Goal: Task Accomplishment & Management: Manage account settings

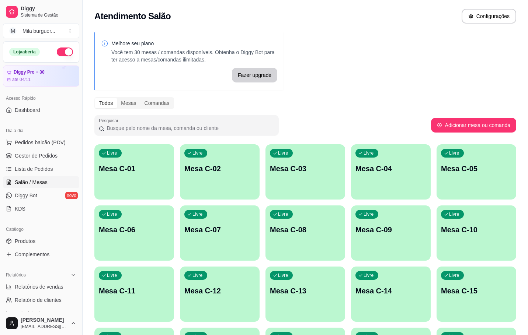
scroll to position [111, 0]
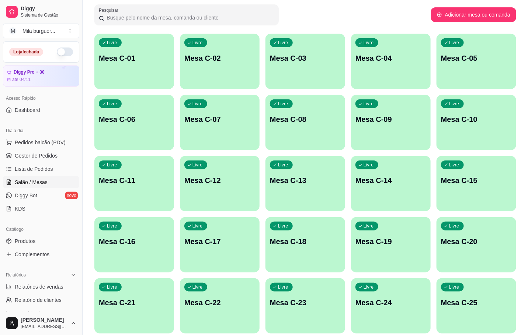
click at [157, 127] on div "Livre Mesa C-06" at bounding box center [134, 118] width 80 height 46
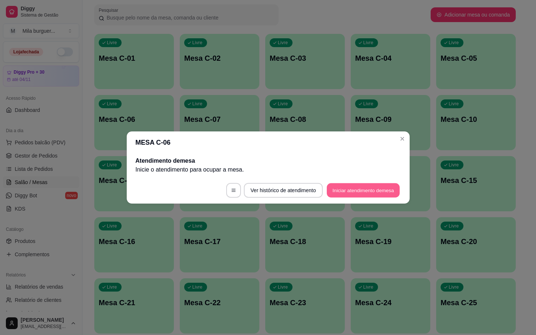
click at [355, 193] on button "Iniciar atendimento de mesa" at bounding box center [363, 191] width 73 height 14
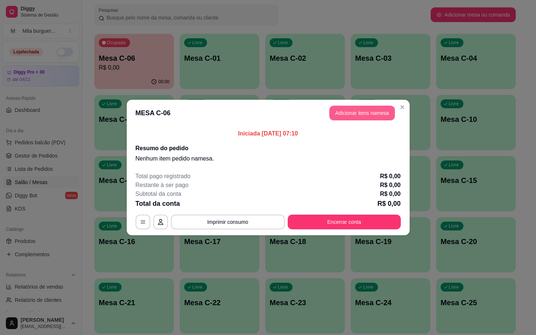
click at [360, 106] on button "Adicionar itens na mesa" at bounding box center [362, 113] width 66 height 15
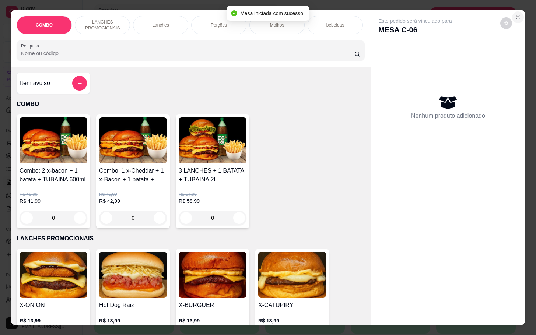
click at [514, 11] on button "Close" at bounding box center [518, 17] width 12 height 12
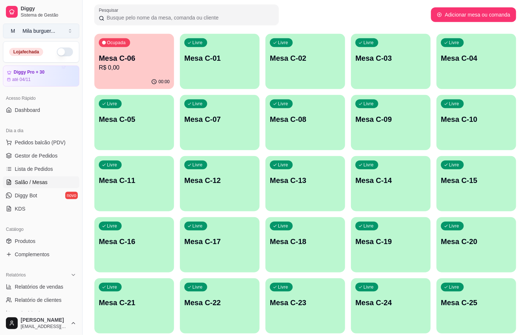
click at [55, 24] on button "M Mila burguer ..." at bounding box center [41, 31] width 76 height 15
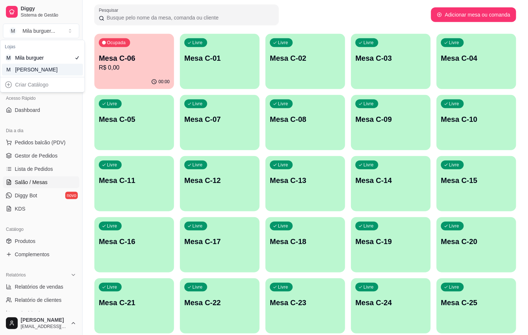
click at [59, 72] on div "M Mila Salgados" at bounding box center [42, 70] width 81 height 12
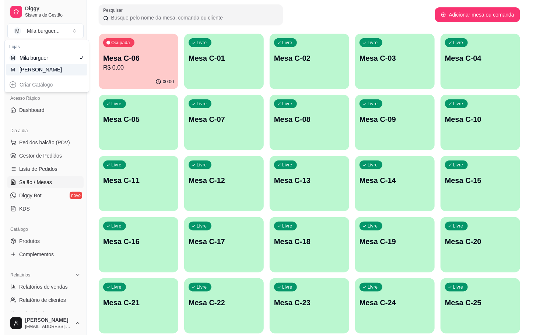
scroll to position [21, 0]
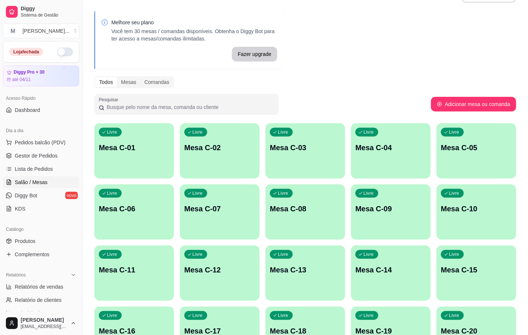
click at [156, 207] on p "Mesa C-06" at bounding box center [134, 209] width 71 height 10
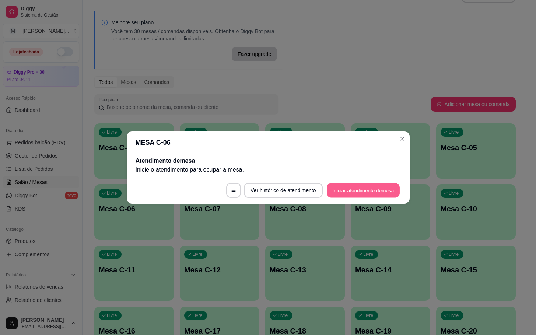
click at [348, 187] on button "Iniciar atendimento de mesa" at bounding box center [363, 191] width 73 height 14
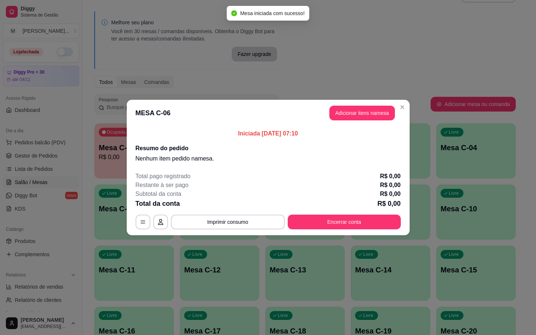
click at [373, 123] on header "MESA C-06 Adicionar itens na mesa" at bounding box center [268, 113] width 283 height 27
click at [375, 121] on header "MESA C-06 Adicionar itens na mesa" at bounding box center [268, 113] width 283 height 27
click at [381, 122] on header "MESA C-06 Adicionar itens na mesa" at bounding box center [268, 113] width 283 height 27
click at [385, 120] on button "Adicionar itens na mesa" at bounding box center [362, 113] width 66 height 15
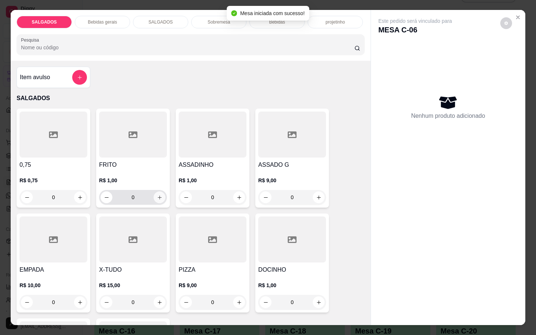
click at [157, 195] on icon "increase-product-quantity" at bounding box center [160, 198] width 6 height 6
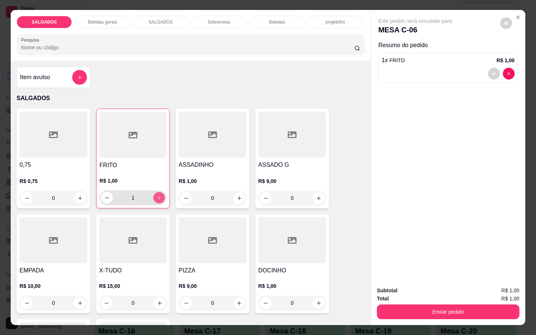
click at [157, 195] on icon "increase-product-quantity" at bounding box center [160, 198] width 6 height 6
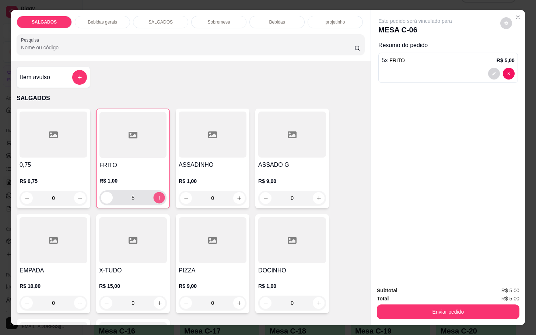
type input "6"
click at [91, 22] on div "Bebidas gerais" at bounding box center [102, 22] width 55 height 13
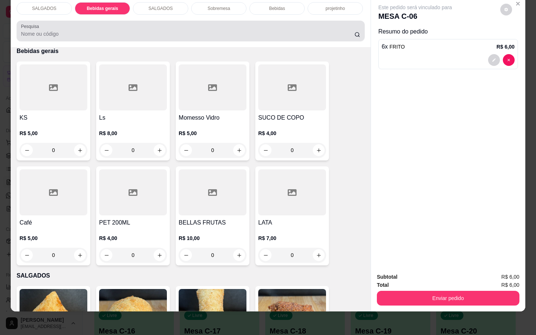
click at [100, 24] on div at bounding box center [190, 31] width 339 height 15
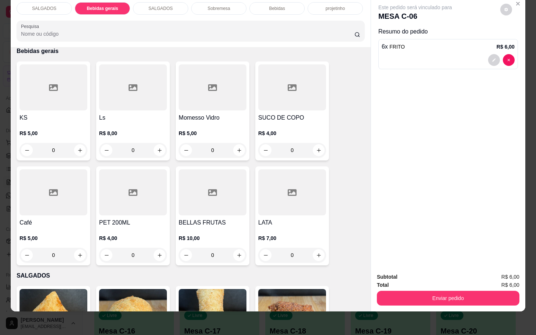
click at [173, 2] on div "SALGADOS" at bounding box center [160, 8] width 55 height 13
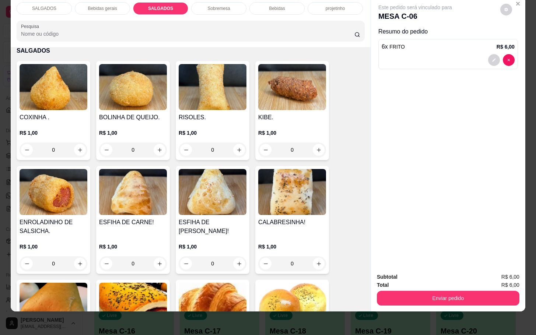
click at [258, 6] on div "Bebidas" at bounding box center [277, 8] width 55 height 13
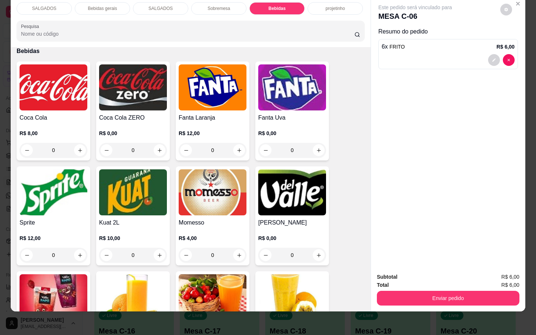
click at [188, 200] on img at bounding box center [213, 193] width 68 height 46
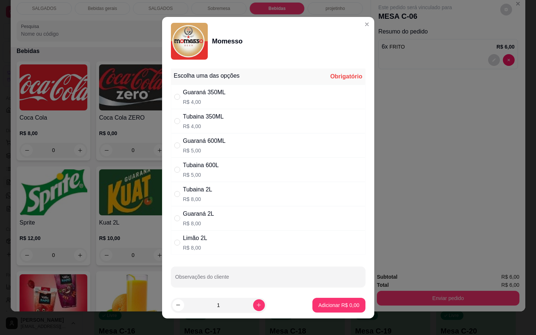
click at [230, 140] on div "Guaraná 600ML R$ 5,00" at bounding box center [268, 145] width 195 height 24
radio input "true"
click at [222, 124] on div "Tubaina 350ML R$ 4,00" at bounding box center [268, 121] width 195 height 24
radio input "true"
radio input "false"
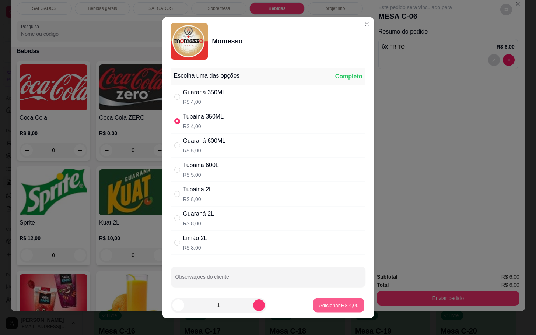
click at [323, 301] on button "Adicionar R$ 4,00" at bounding box center [338, 305] width 51 height 14
type input "1"
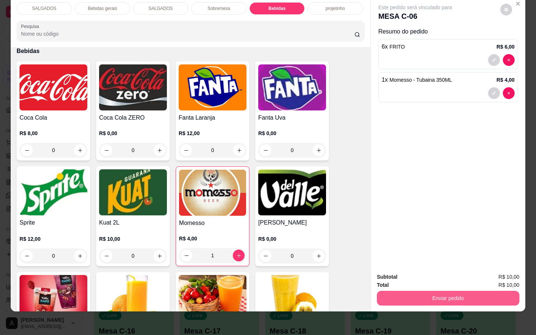
click at [389, 289] on div "Enviar pedido" at bounding box center [448, 297] width 143 height 17
click at [489, 55] on button "decrease-product-quantity" at bounding box center [493, 60] width 11 height 11
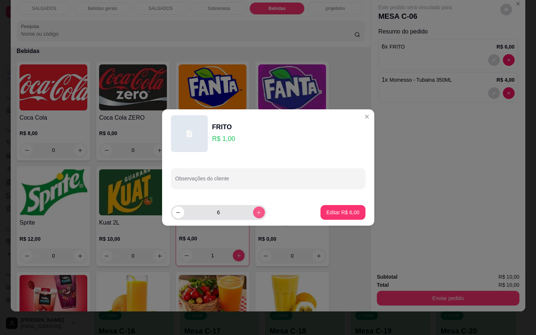
click at [256, 211] on button "increase-product-quantity" at bounding box center [259, 213] width 12 height 12
click at [256, 211] on button "increase-product-quantity" at bounding box center [258, 212] width 11 height 11
click at [256, 211] on button "increase-product-quantity" at bounding box center [259, 213] width 12 height 12
type input "10"
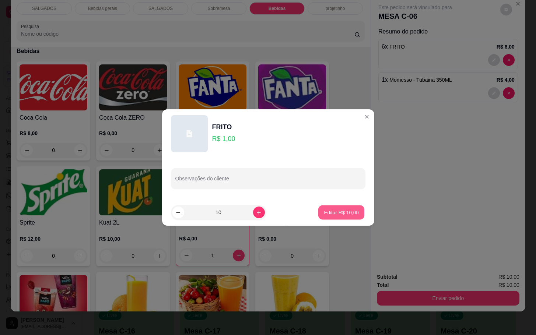
click at [324, 211] on p "Editar R$ 10,00" at bounding box center [341, 212] width 35 height 7
type input "10"
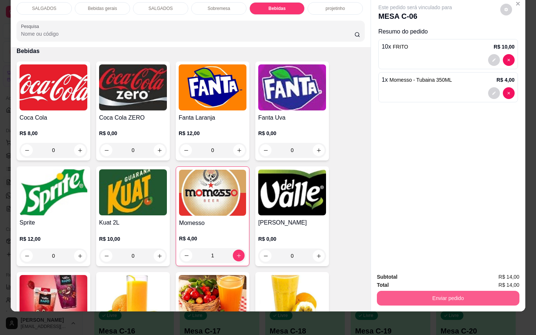
click at [442, 289] on div "Enviar pedido" at bounding box center [448, 297] width 143 height 17
click at [443, 291] on button "Enviar pedido" at bounding box center [448, 298] width 138 height 14
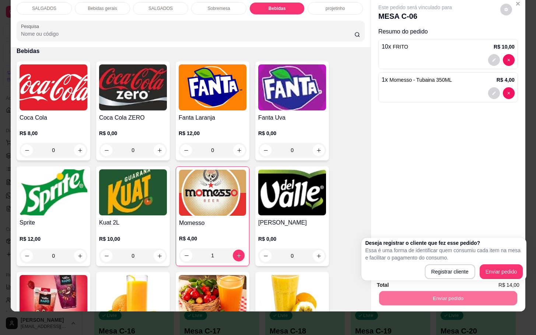
drag, startPoint x: 525, startPoint y: 276, endPoint x: 515, endPoint y: 276, distance: 10.7
click at [523, 276] on div "Deseja registrar o cliente que fez esse pedido? Essa é uma forma de identificar…" at bounding box center [444, 259] width 165 height 43
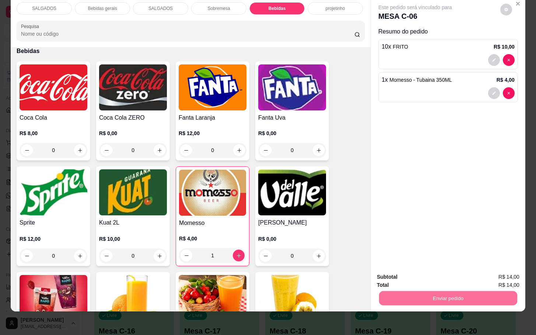
click at [513, 276] on button "Enviar pedido" at bounding box center [499, 272] width 41 height 14
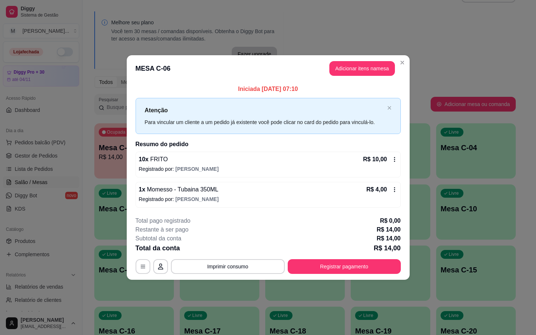
click at [254, 66] on header "MESA C-06 Adicionar itens na mesa" at bounding box center [268, 68] width 283 height 27
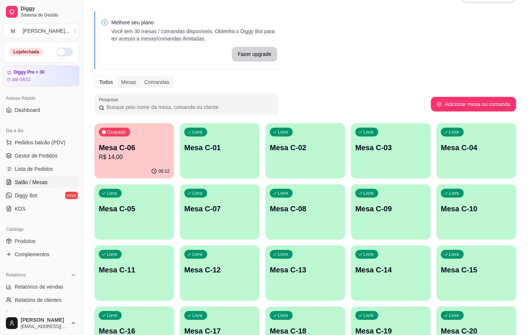
click at [127, 137] on div "Ocupada Mesa C-06 R$ 14,00" at bounding box center [134, 143] width 80 height 41
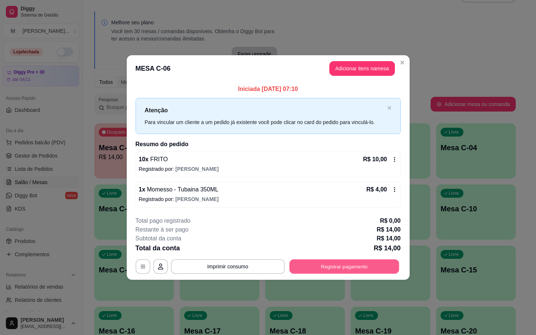
click at [373, 272] on button "Registrar pagamento" at bounding box center [344, 266] width 110 height 14
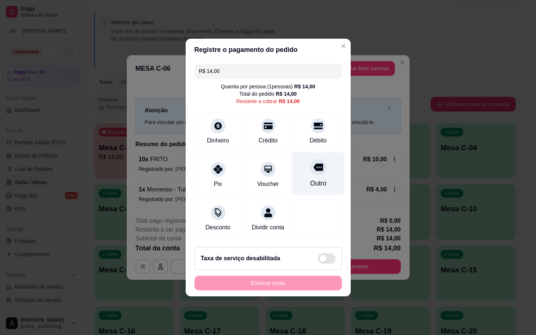
click at [302, 156] on div "Outro" at bounding box center [318, 174] width 52 height 43
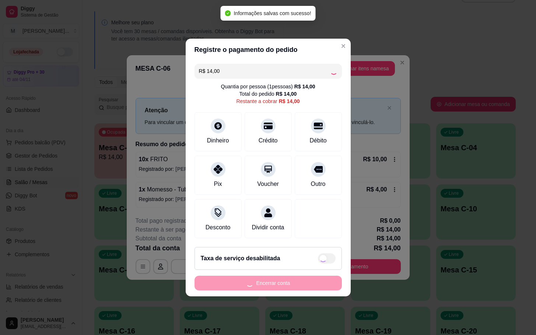
type input "R$ 0,00"
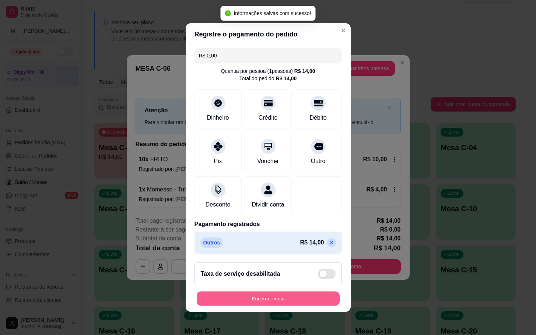
click at [325, 300] on button "Encerrar conta" at bounding box center [268, 299] width 143 height 14
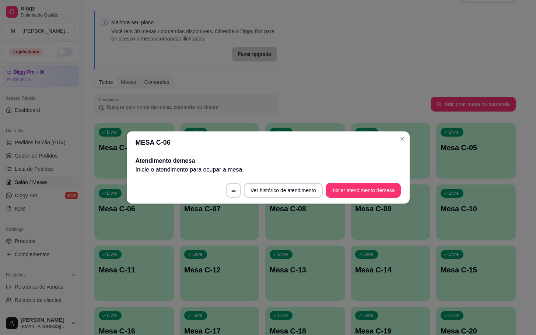
drag, startPoint x: 390, startPoint y: 200, endPoint x: 386, endPoint y: 185, distance: 16.0
click at [387, 198] on footer "Ver histórico de atendimento Iniciar atendimento de mesa" at bounding box center [268, 190] width 283 height 27
click at [386, 189] on button "Iniciar atendimento de mesa" at bounding box center [363, 191] width 73 height 14
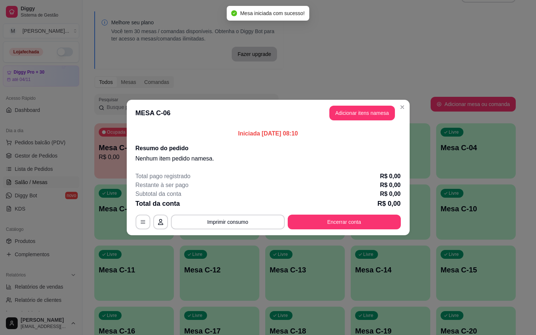
drag, startPoint x: 355, startPoint y: 104, endPoint x: 355, endPoint y: 108, distance: 4.4
click at [355, 107] on header "MESA C-06 Adicionar itens na mesa" at bounding box center [268, 113] width 283 height 27
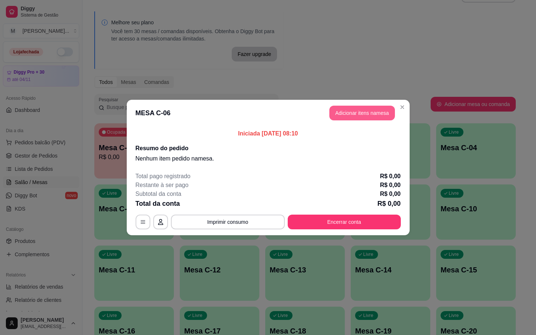
click at [355, 108] on button "Adicionar itens na mesa" at bounding box center [362, 113] width 66 height 15
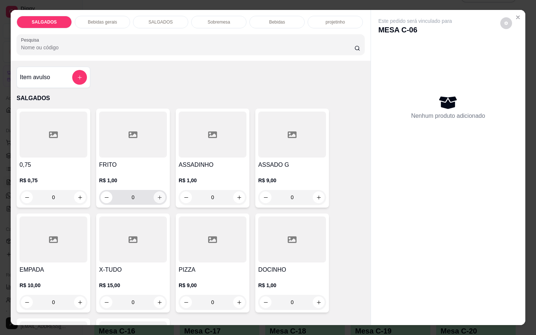
click at [157, 197] on button "increase-product-quantity" at bounding box center [160, 198] width 12 height 12
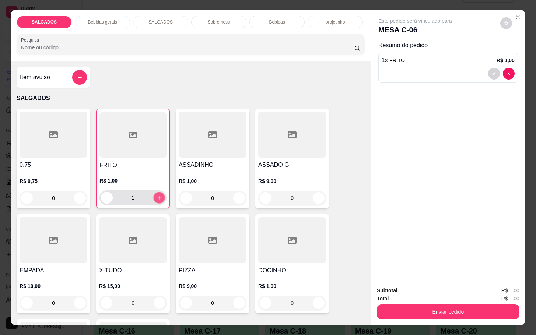
click at [157, 197] on icon "increase-product-quantity" at bounding box center [160, 198] width 6 height 6
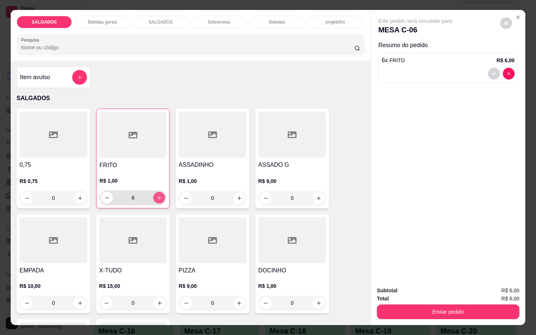
click at [157, 197] on icon "increase-product-quantity" at bounding box center [160, 198] width 6 height 6
type input "8"
click at [106, 19] on p "Bebidas gerais" at bounding box center [102, 22] width 29 height 6
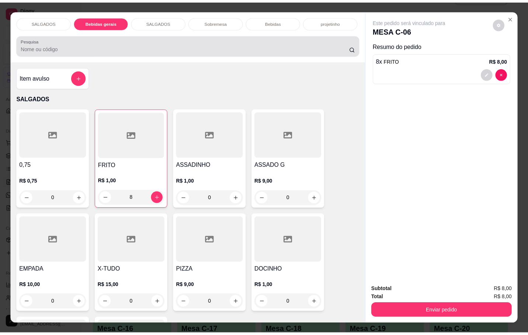
scroll to position [18, 0]
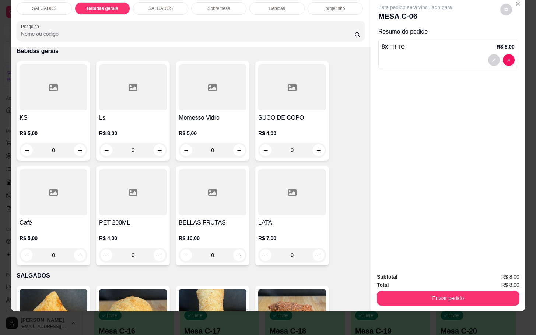
click at [34, 100] on div at bounding box center [54, 87] width 68 height 46
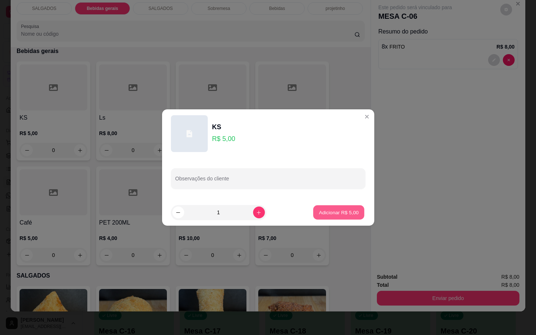
click at [354, 210] on button "Adicionar R$ 5,00" at bounding box center [338, 213] width 51 height 14
type input "1"
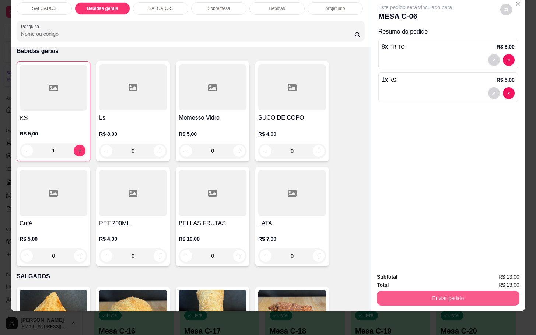
click at [411, 295] on button "Enviar pedido" at bounding box center [448, 298] width 143 height 15
click at [487, 269] on button "Enviar pedido" at bounding box center [499, 272] width 42 height 14
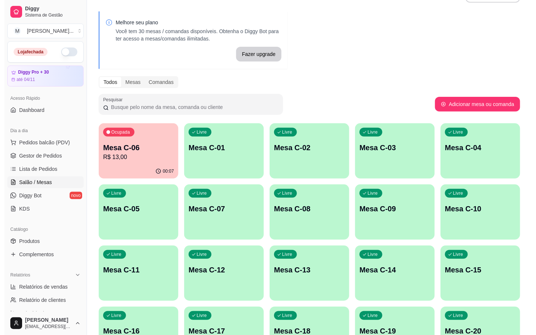
scroll to position [200, 0]
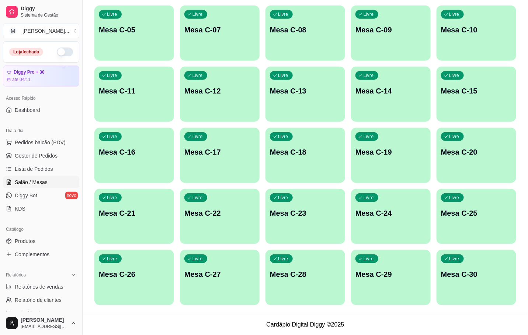
click at [245, 229] on div "Livre Mesa C-22" at bounding box center [220, 212] width 80 height 46
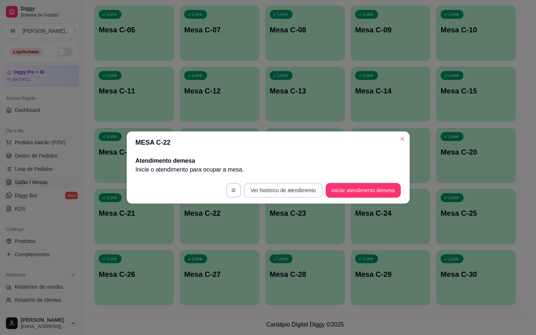
click at [318, 187] on button "Ver histórico de atendimento" at bounding box center [283, 190] width 79 height 15
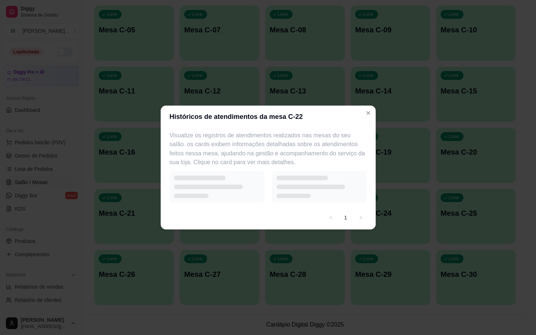
click at [339, 185] on div at bounding box center [319, 186] width 95 height 31
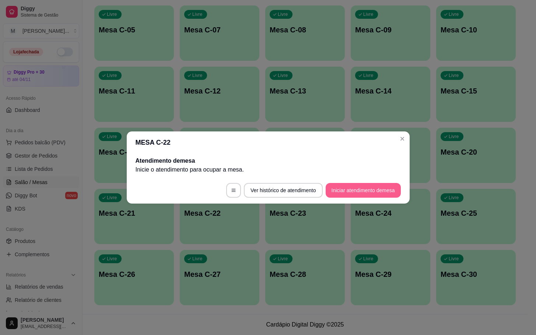
click at [339, 192] on button "Iniciar atendimento de mesa" at bounding box center [363, 190] width 75 height 15
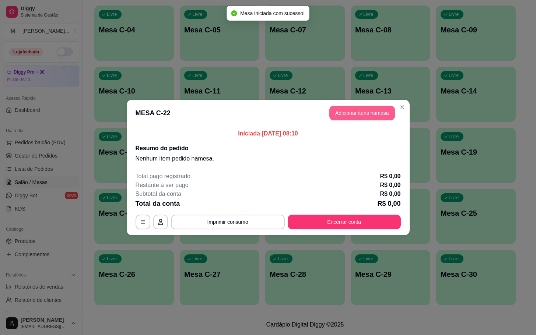
click at [370, 111] on button "Adicionar itens na mesa" at bounding box center [362, 113] width 66 height 15
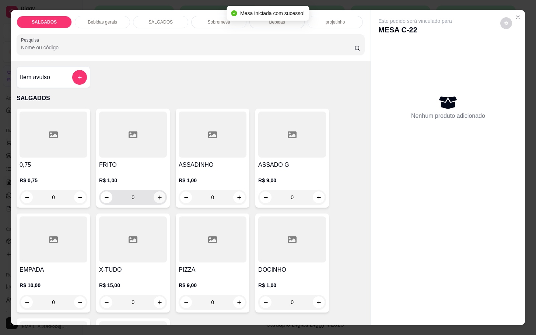
click at [157, 195] on icon "increase-product-quantity" at bounding box center [160, 198] width 6 height 6
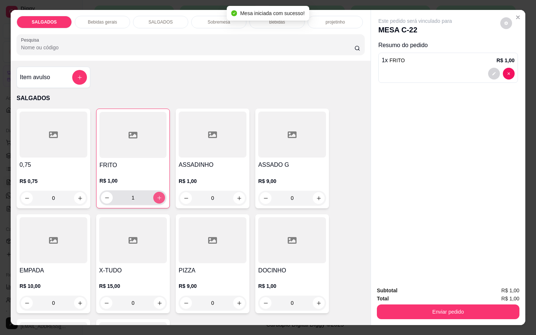
click at [157, 195] on icon "increase-product-quantity" at bounding box center [160, 198] width 6 height 6
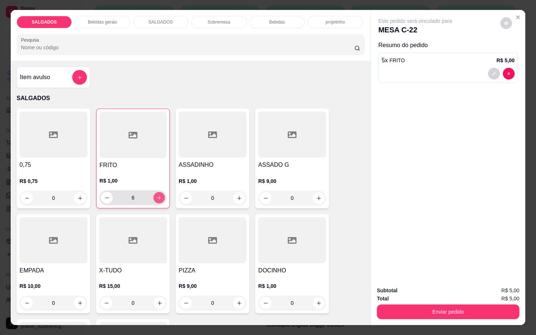
click at [157, 196] on icon "increase-product-quantity" at bounding box center [160, 198] width 6 height 6
type input "7"
click at [101, 19] on p "Bebidas gerais" at bounding box center [102, 22] width 29 height 6
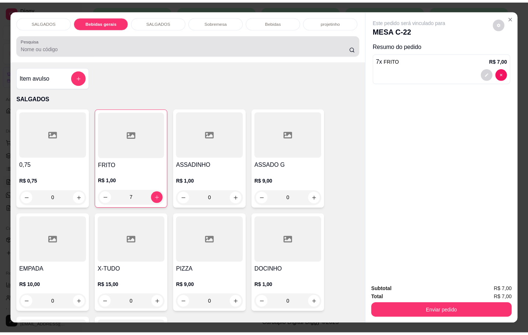
scroll to position [18, 0]
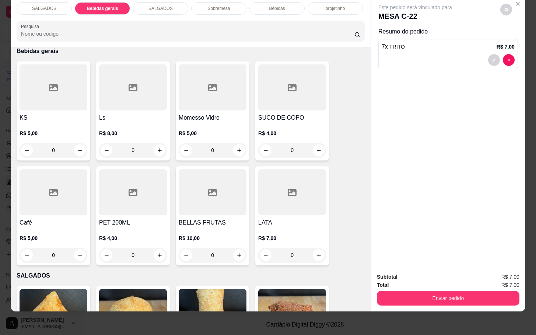
click at [59, 219] on h4 "Café" at bounding box center [54, 223] width 68 height 9
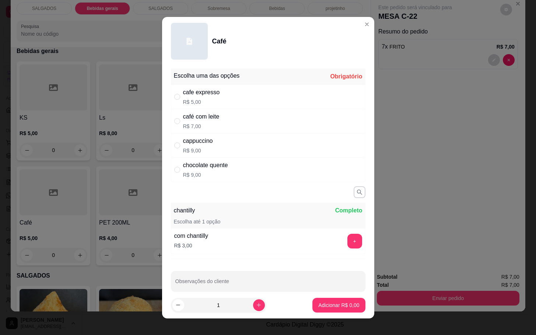
click at [259, 109] on div "café com leite R$ 7,00" at bounding box center [268, 121] width 195 height 24
radio input "true"
click at [259, 101] on div "cafe expresso R$ 5,00" at bounding box center [268, 97] width 195 height 24
radio input "true"
radio input "false"
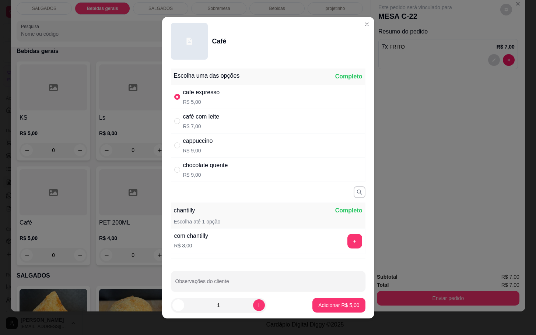
click at [334, 296] on footer "1 Adicionar R$ 5,00" at bounding box center [268, 305] width 212 height 27
click at [318, 307] on p "Adicionar R$ 5,00" at bounding box center [338, 305] width 41 height 7
type input "1"
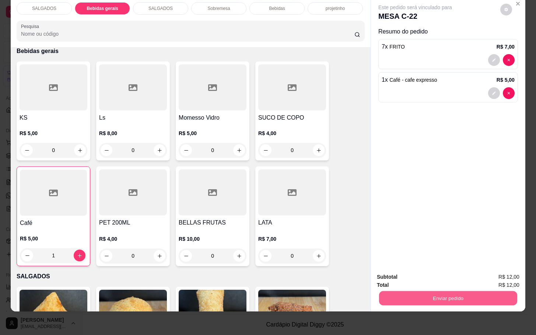
click at [424, 296] on button "Enviar pedido" at bounding box center [448, 298] width 138 height 14
click at [511, 273] on button "Enviar pedido" at bounding box center [499, 272] width 42 height 14
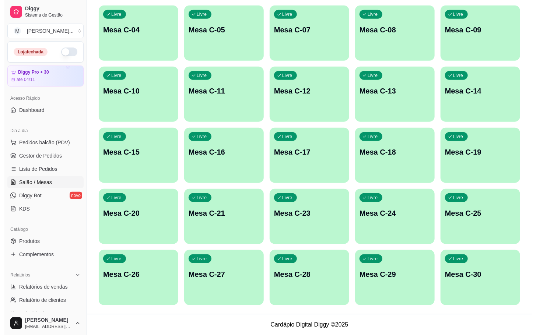
scroll to position [0, 0]
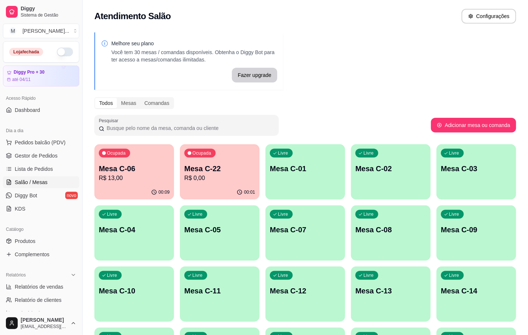
click at [134, 186] on div "00:09" at bounding box center [134, 192] width 80 height 14
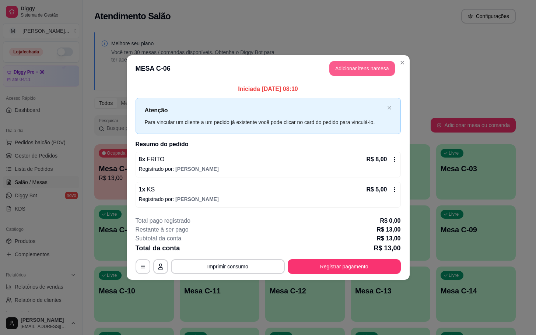
click at [360, 73] on button "Adicionar itens na mesa" at bounding box center [362, 68] width 66 height 15
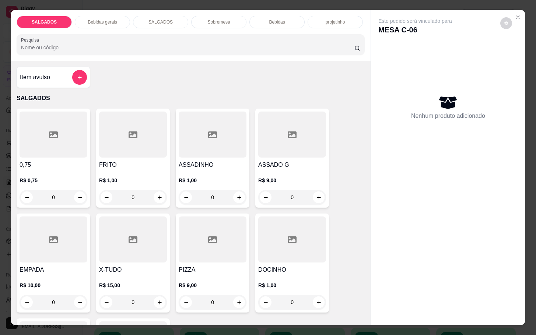
click at [314, 147] on div at bounding box center [292, 135] width 68 height 46
click at [343, 212] on div "0,75 R$ 0,75 0 FRITO R$ 1,00 0 ASSADINHO R$ 1,00 0 ASSADO G R$ 9,00 0 EMPADA R$…" at bounding box center [191, 263] width 348 height 309
click at [294, 170] on div "R$ 9,00 0" at bounding box center [292, 187] width 68 height 35
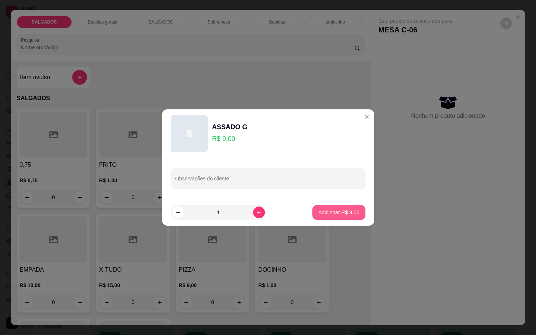
click at [348, 214] on p "Adicionar R$ 9,00" at bounding box center [338, 212] width 41 height 7
type input "1"
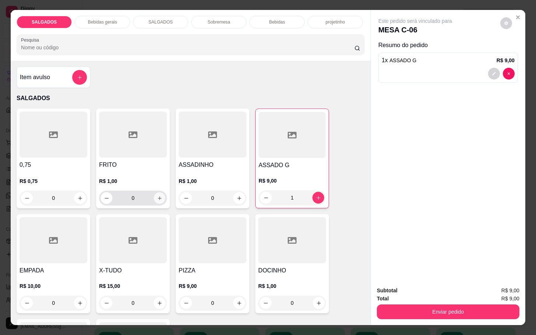
click at [154, 197] on button "increase-product-quantity" at bounding box center [159, 198] width 11 height 11
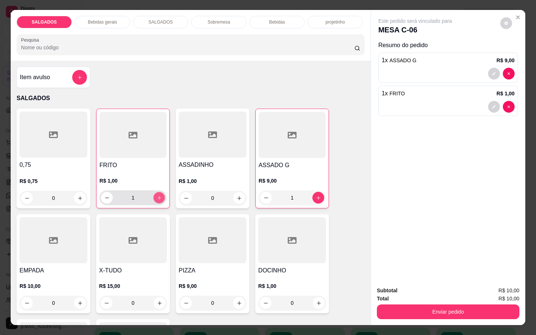
click at [157, 197] on icon "increase-product-quantity" at bounding box center [160, 198] width 6 height 6
type input "3"
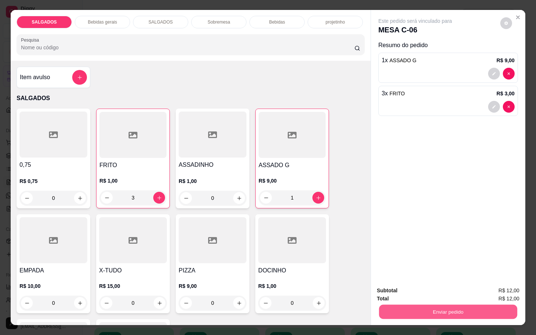
click at [459, 312] on button "Enviar pedido" at bounding box center [448, 312] width 138 height 14
click at [491, 286] on button "Enviar pedido" at bounding box center [499, 290] width 41 height 14
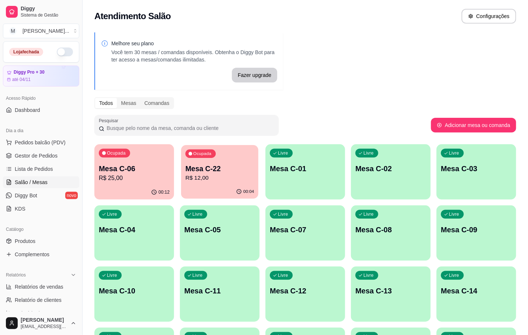
click at [197, 185] on div "Ocupada Mesa C-22 R$ 12,00" at bounding box center [219, 165] width 77 height 40
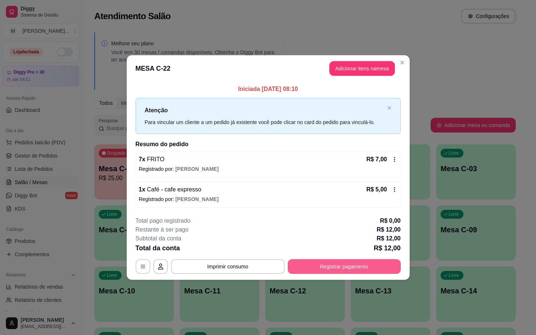
click at [365, 260] on button "Registrar pagamento" at bounding box center [344, 266] width 113 height 15
click at [364, 269] on button "Registrar pagamento" at bounding box center [344, 266] width 113 height 15
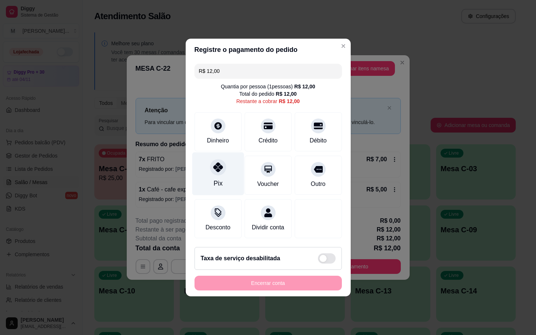
click at [236, 164] on div "Pix" at bounding box center [218, 174] width 52 height 43
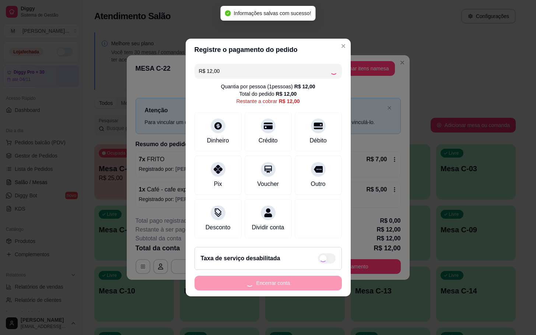
type input "R$ 0,00"
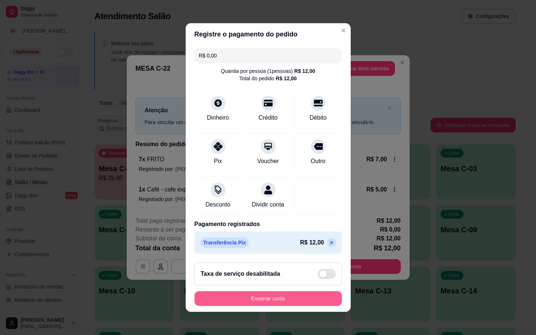
click at [261, 304] on button "Encerrar conta" at bounding box center [268, 299] width 147 height 15
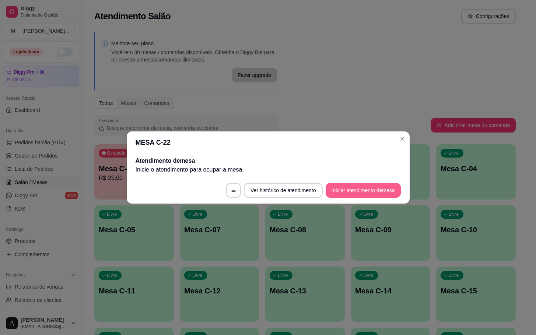
click at [393, 185] on button "Iniciar atendimento de mesa" at bounding box center [363, 190] width 75 height 15
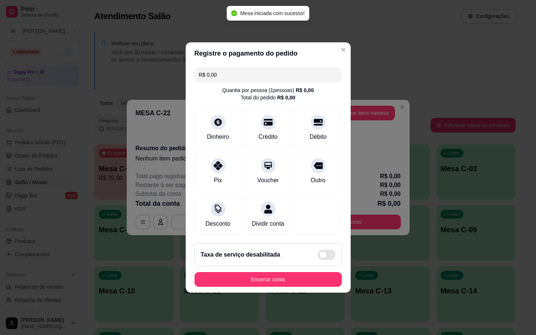
click at [384, 126] on div "Iniciada [DATE] 08:10 Resumo do pedido Nenhum item pedido na mesa ." at bounding box center [268, 146] width 283 height 40
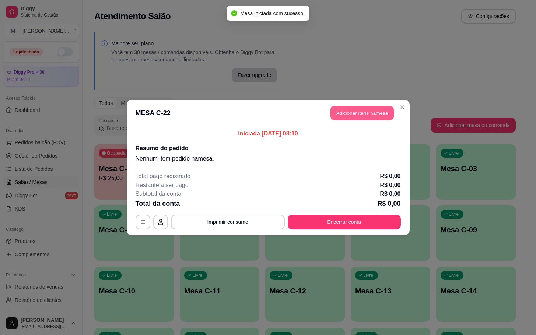
click at [376, 117] on button "Adicionar itens na mesa" at bounding box center [362, 113] width 63 height 14
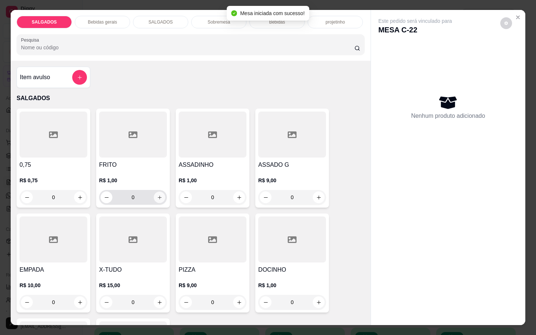
click at [157, 196] on icon "increase-product-quantity" at bounding box center [160, 198] width 6 height 6
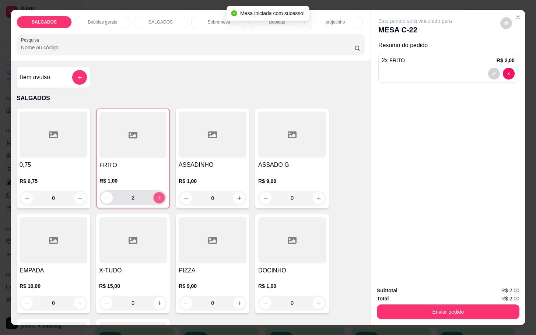
click at [157, 196] on icon "increase-product-quantity" at bounding box center [160, 198] width 6 height 6
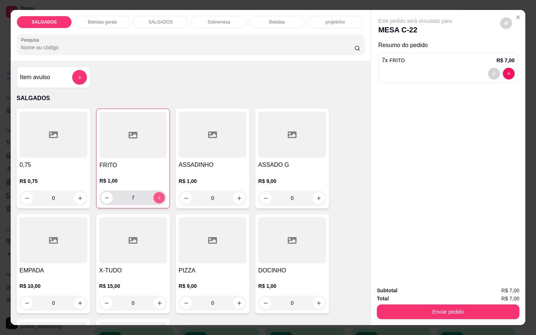
click at [157, 196] on icon "increase-product-quantity" at bounding box center [160, 198] width 6 height 6
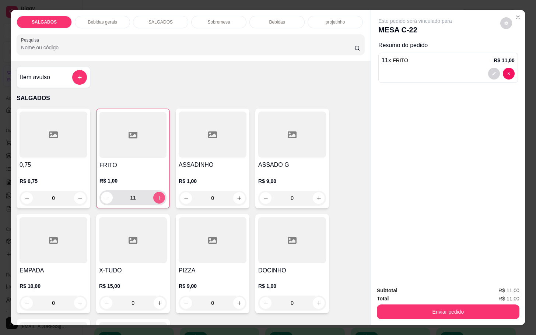
type input "12"
click at [99, 21] on p "Bebidas gerais" at bounding box center [102, 22] width 29 height 6
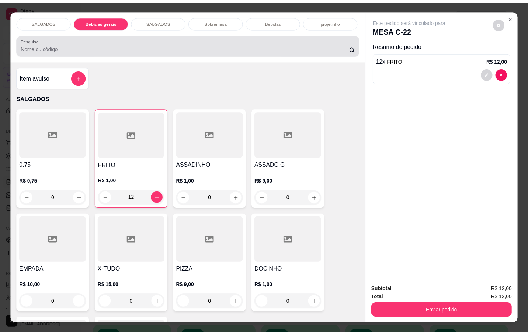
scroll to position [18, 0]
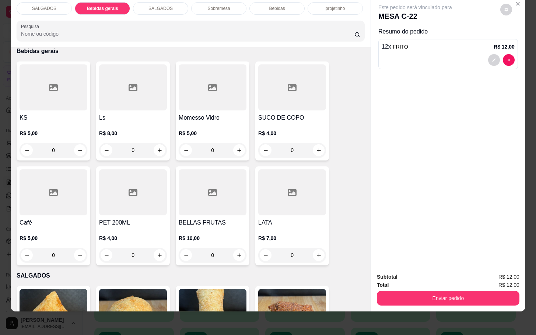
click at [22, 114] on h4 "KS" at bounding box center [54, 118] width 68 height 9
click at [50, 195] on div at bounding box center [54, 193] width 68 height 46
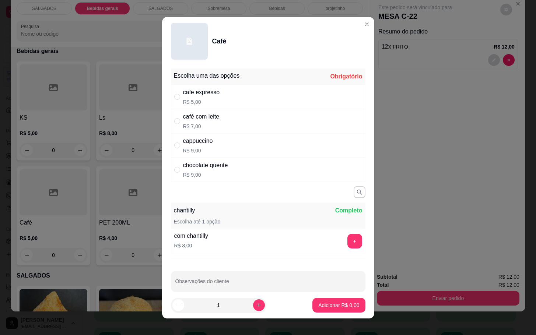
drag, startPoint x: 198, startPoint y: 92, endPoint x: 258, endPoint y: 181, distance: 106.5
click at [198, 91] on div "cafe expresso" at bounding box center [201, 92] width 37 height 9
radio input "true"
click at [339, 304] on p "Adicionar R$ 5,00" at bounding box center [339, 305] width 40 height 7
type input "1"
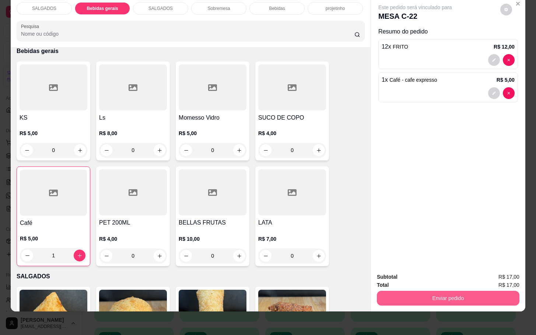
click at [406, 293] on button "Enviar pedido" at bounding box center [448, 298] width 143 height 15
click at [520, 265] on div "Registrar cliente Enviar pedido" at bounding box center [444, 272] width 151 height 14
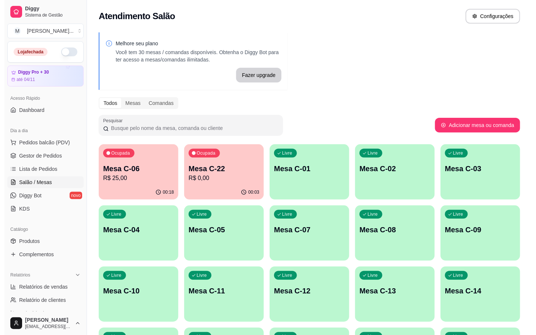
scroll to position [200, 0]
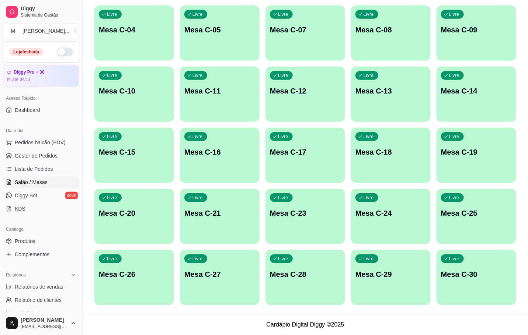
click at [153, 207] on div "Livre Mesa C-20" at bounding box center [134, 212] width 80 height 46
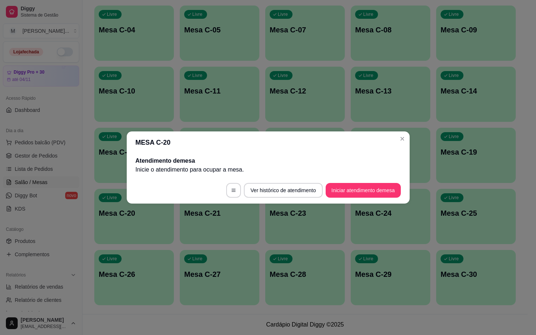
click at [331, 178] on footer "Ver histórico de atendimento Iniciar atendimento de mesa" at bounding box center [268, 190] width 283 height 27
drag, startPoint x: 332, startPoint y: 178, endPoint x: 333, endPoint y: 186, distance: 7.5
click at [333, 184] on footer "Ver histórico de atendimento Iniciar atendimento de mesa" at bounding box center [268, 190] width 283 height 27
click at [333, 187] on button "Iniciar atendimento de mesa" at bounding box center [363, 190] width 75 height 15
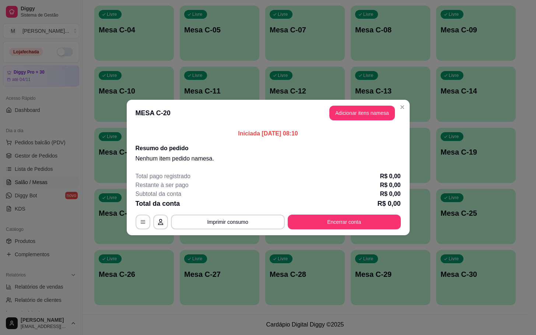
click at [360, 118] on button "Adicionar itens na mesa" at bounding box center [362, 113] width 66 height 15
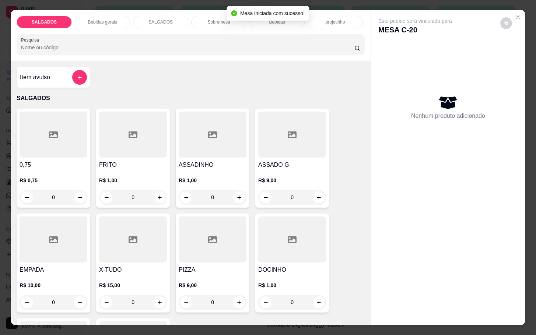
drag, startPoint x: 161, startPoint y: 199, endPoint x: 155, endPoint y: 192, distance: 9.7
click at [156, 193] on div "0" at bounding box center [133, 197] width 68 height 15
click at [157, 195] on icon "increase-product-quantity" at bounding box center [160, 198] width 6 height 6
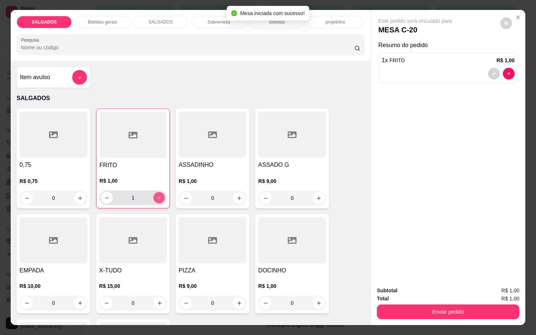
click at [158, 192] on button "increase-product-quantity" at bounding box center [159, 197] width 11 height 11
click at [159, 192] on button "increase-product-quantity" at bounding box center [159, 197] width 11 height 11
click at [158, 193] on button "increase-product-quantity" at bounding box center [159, 197] width 11 height 11
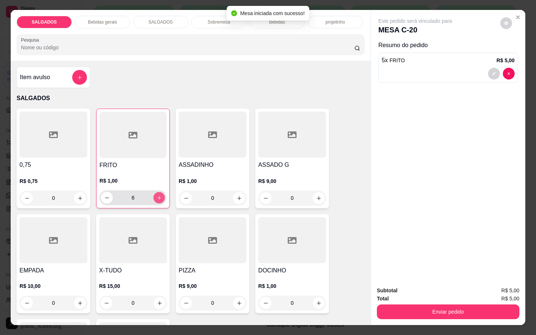
click at [158, 193] on button "increase-product-quantity" at bounding box center [159, 197] width 11 height 11
click at [158, 195] on button "increase-product-quantity" at bounding box center [159, 197] width 11 height 11
click at [157, 198] on button "increase-product-quantity" at bounding box center [159, 197] width 11 height 11
click at [149, 198] on div "9" at bounding box center [133, 198] width 64 height 15
click at [149, 198] on div "10" at bounding box center [133, 198] width 64 height 15
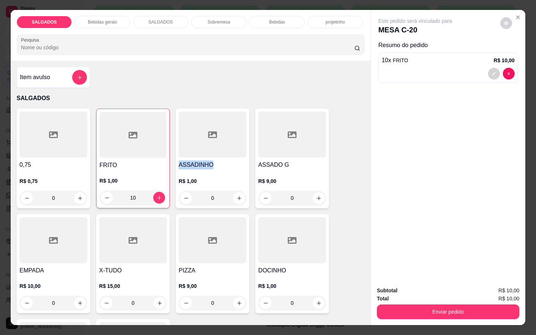
click at [150, 198] on div "10" at bounding box center [133, 198] width 64 height 15
click at [154, 198] on button "increase-product-quantity" at bounding box center [159, 197] width 11 height 11
click at [157, 197] on icon "increase-product-quantity" at bounding box center [160, 198] width 6 height 6
type input "13"
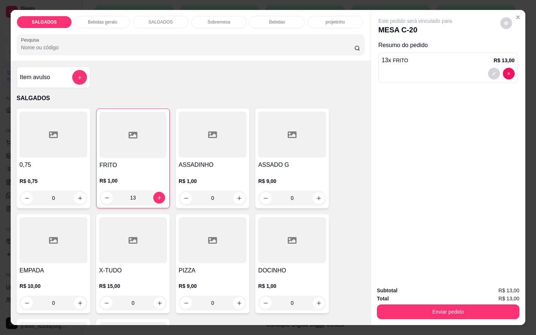
click at [108, 20] on p "Bebidas gerais" at bounding box center [102, 22] width 29 height 6
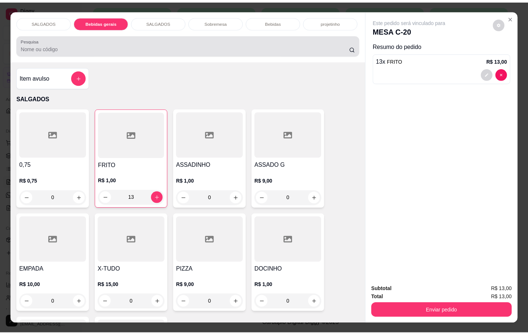
scroll to position [18, 0]
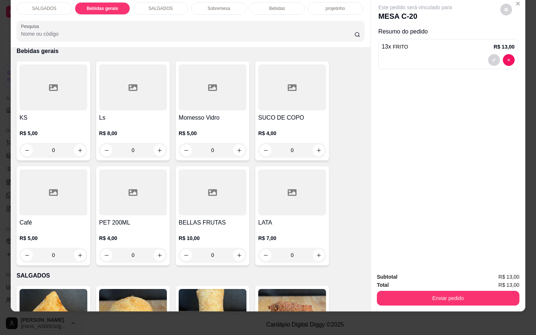
click at [115, 95] on div at bounding box center [133, 87] width 68 height 46
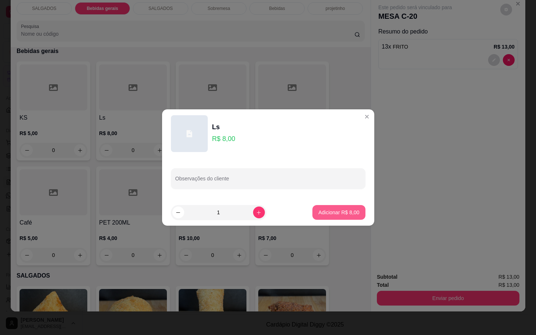
click at [329, 214] on p "Adicionar R$ 8,00" at bounding box center [338, 212] width 41 height 7
type input "1"
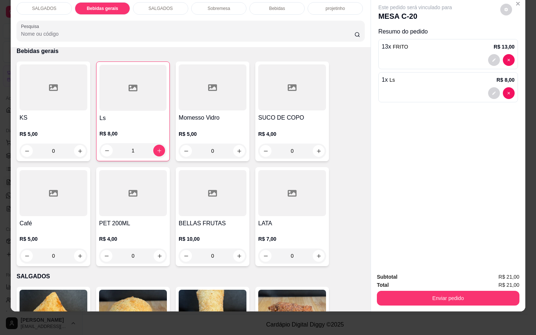
click at [429, 282] on div "Subtotal R$ 21,00 Total R$ 21,00 Enviar pedido" at bounding box center [448, 289] width 143 height 33
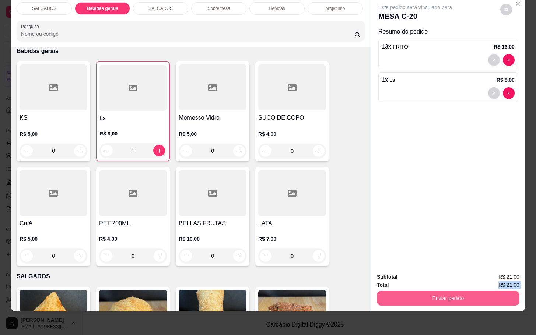
click at [429, 291] on button "Enviar pedido" at bounding box center [448, 298] width 143 height 15
click at [494, 272] on button "Enviar pedido" at bounding box center [499, 272] width 41 height 14
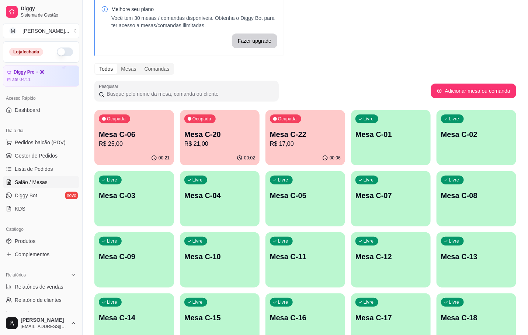
scroll to position [0, 0]
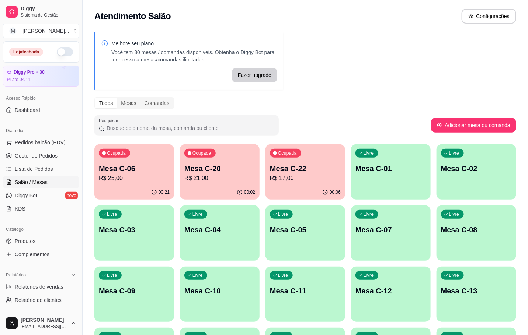
click at [107, 169] on p "Mesa C-06" at bounding box center [134, 169] width 71 height 10
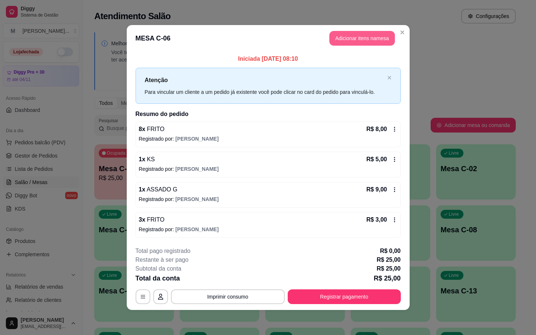
click at [339, 41] on button "Adicionar itens na mesa" at bounding box center [362, 38] width 66 height 15
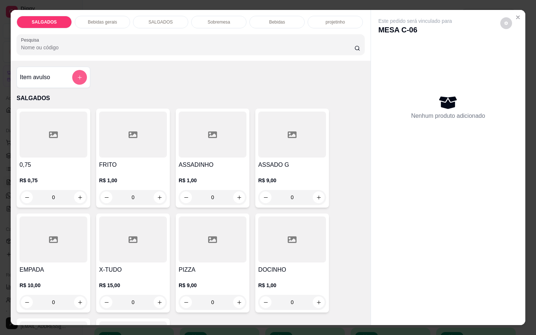
click at [77, 75] on icon "add-separate-item" at bounding box center [80, 78] width 6 height 6
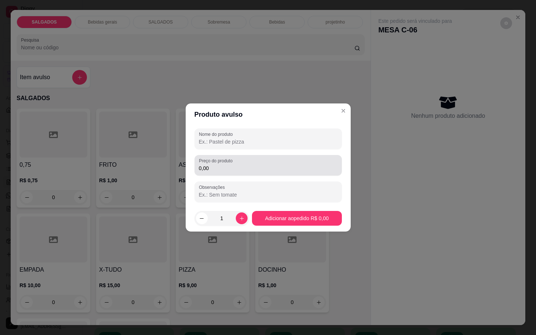
click at [215, 166] on input "0,00" at bounding box center [268, 168] width 139 height 7
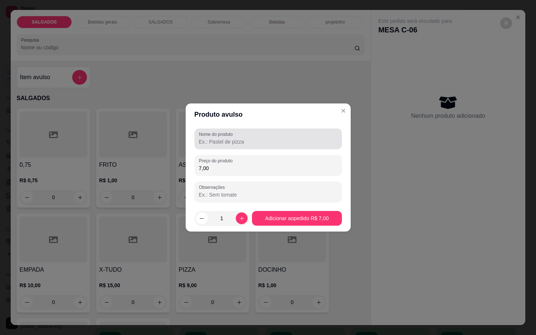
type input "7,00"
click at [237, 139] on input "Nome do produto" at bounding box center [268, 141] width 139 height 7
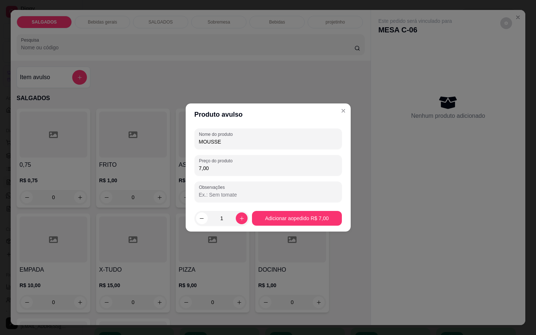
type input "MOUSSE"
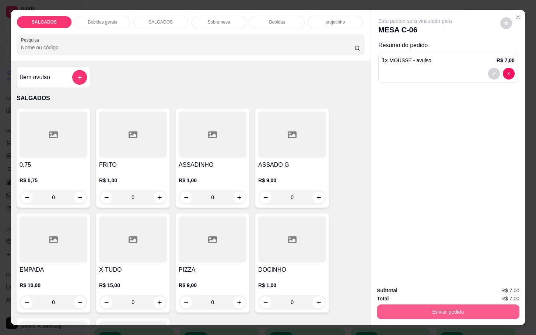
click at [423, 314] on button "Enviar pedido" at bounding box center [448, 312] width 143 height 15
click at [489, 291] on button "Enviar pedido" at bounding box center [499, 290] width 41 height 14
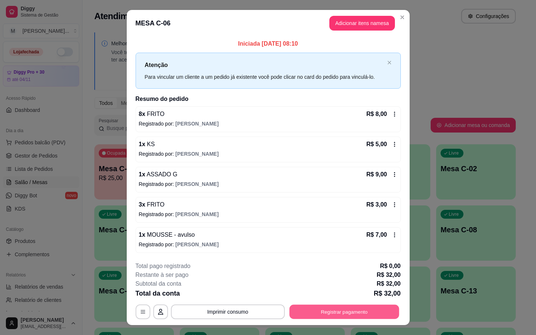
click at [310, 309] on button "Registrar pagamento" at bounding box center [344, 312] width 110 height 14
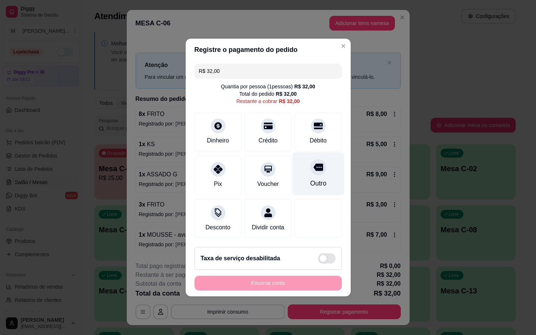
click at [315, 172] on div "Outro" at bounding box center [318, 174] width 52 height 43
type input "R$ 0,00"
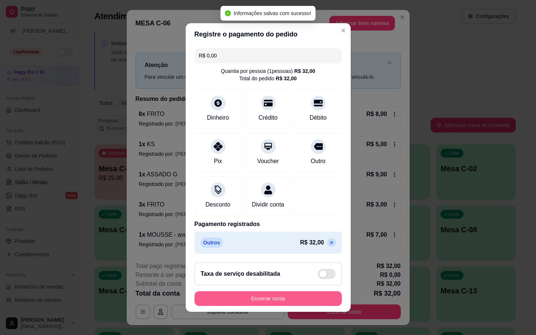
click at [321, 297] on button "Encerrar conta" at bounding box center [268, 299] width 147 height 15
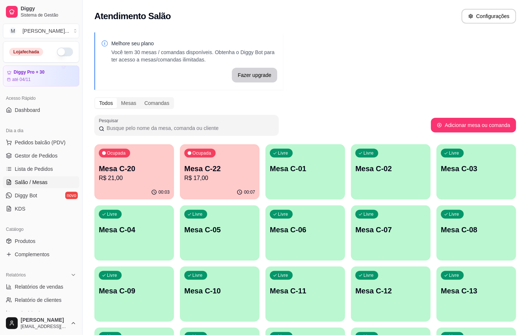
click at [206, 184] on div "Ocupada Mesa C-22 R$ 17,00" at bounding box center [220, 164] width 80 height 41
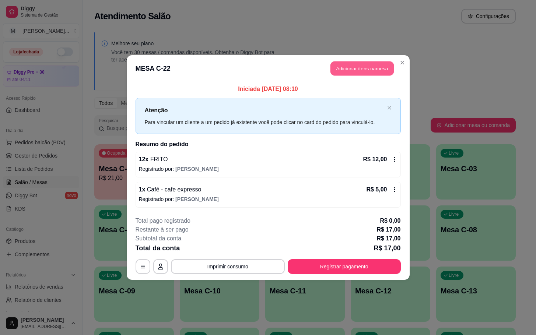
click at [362, 63] on button "Adicionar itens na mesa" at bounding box center [362, 69] width 63 height 14
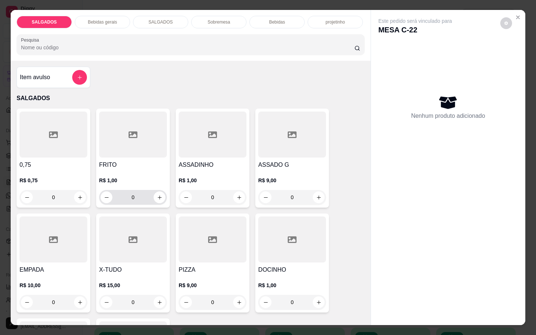
click at [142, 198] on input "0" at bounding box center [132, 197] width 41 height 15
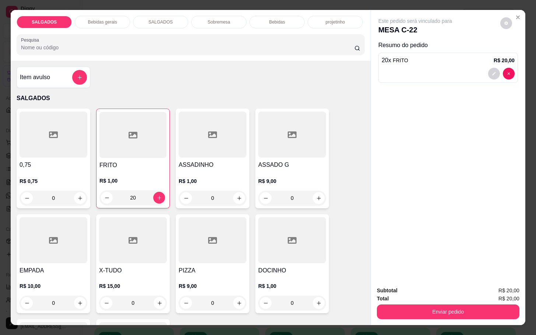
type input "20"
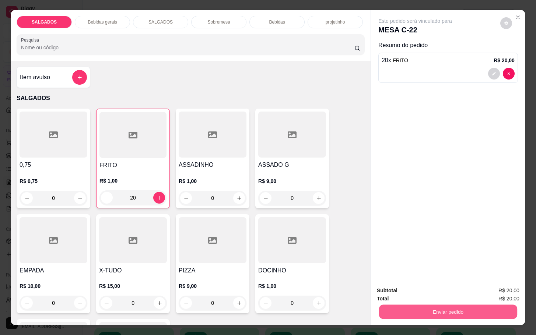
click at [443, 314] on button "Enviar pedido" at bounding box center [448, 312] width 138 height 14
click at [486, 287] on button "Enviar pedido" at bounding box center [499, 290] width 41 height 14
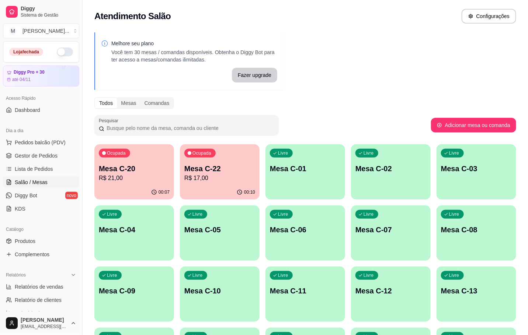
click at [241, 171] on p "Mesa C-22" at bounding box center [219, 169] width 71 height 10
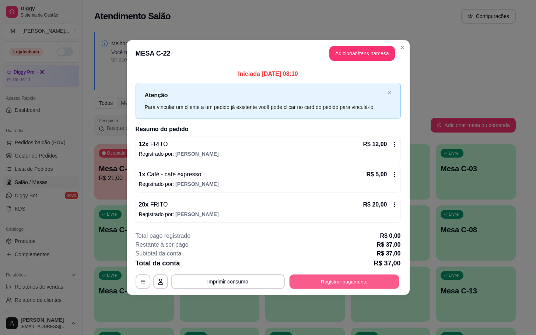
click at [336, 278] on button "Registrar pagamento" at bounding box center [344, 282] width 110 height 14
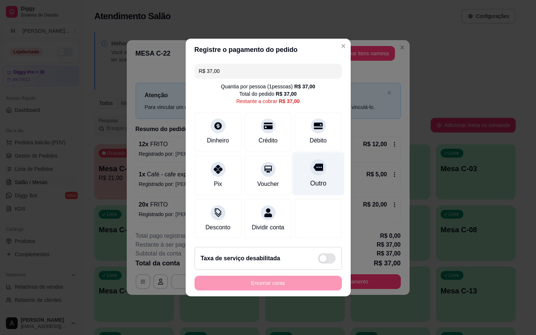
click at [314, 174] on div "Outro" at bounding box center [318, 174] width 52 height 43
type input "R$ 0,00"
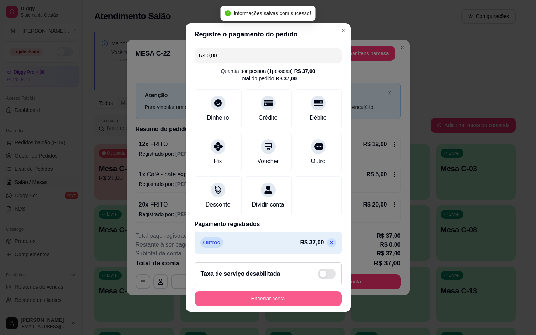
click at [264, 306] on button "Encerrar conta" at bounding box center [268, 299] width 147 height 15
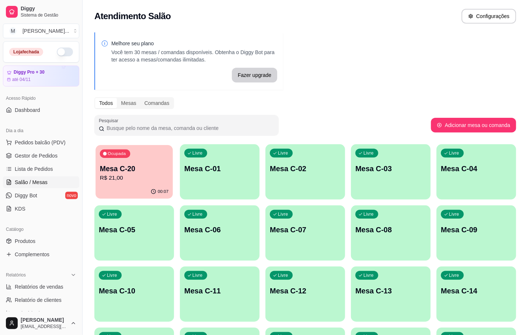
click at [153, 176] on p "R$ 21,00" at bounding box center [134, 178] width 69 height 8
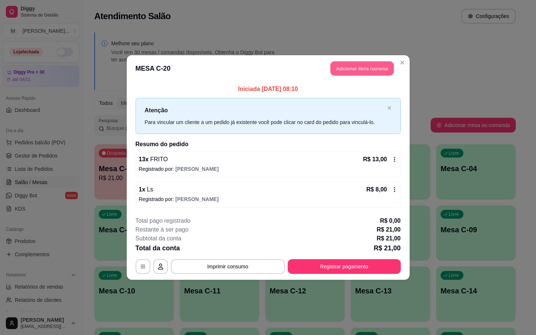
click at [374, 72] on button "Adicionar itens na mesa" at bounding box center [362, 69] width 63 height 14
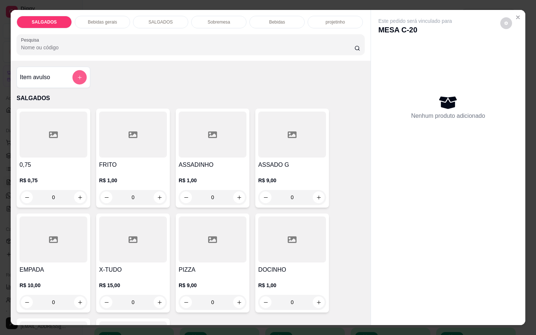
click at [77, 75] on icon "add-separate-item" at bounding box center [80, 78] width 6 height 6
click at [159, 195] on button "increase-product-quantity" at bounding box center [159, 197] width 11 height 11
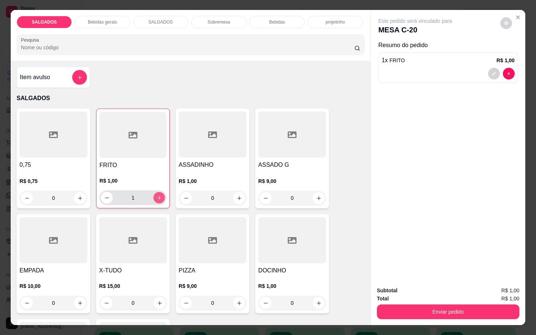
click at [157, 195] on icon "increase-product-quantity" at bounding box center [160, 198] width 6 height 6
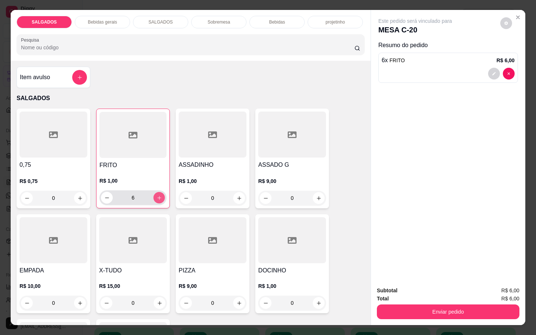
click at [157, 195] on icon "increase-product-quantity" at bounding box center [160, 198] width 6 height 6
type input "8"
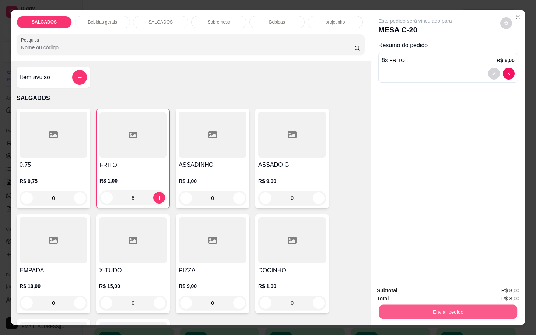
click at [446, 308] on button "Enviar pedido" at bounding box center [448, 312] width 138 height 14
click at [481, 288] on button "Enviar pedido" at bounding box center [499, 290] width 41 height 14
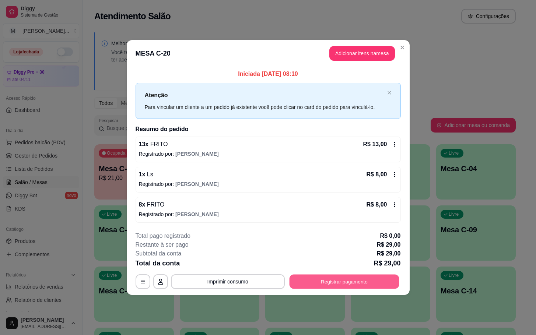
click at [374, 282] on button "Registrar pagamento" at bounding box center [344, 282] width 110 height 14
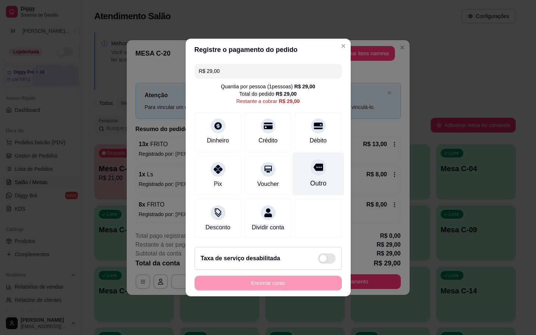
click at [310, 179] on div "Outro" at bounding box center [318, 184] width 16 height 10
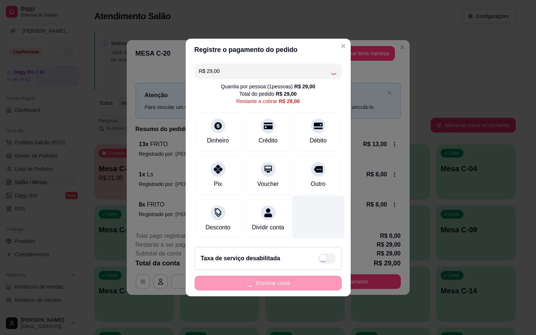
type input "R$ 0,00"
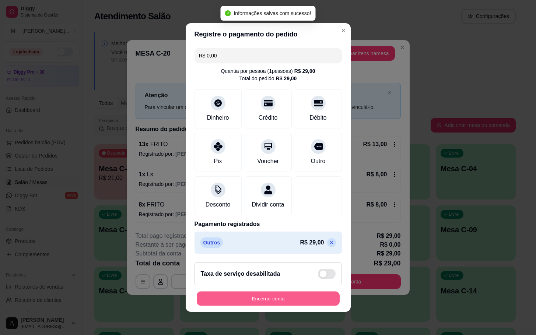
click at [276, 301] on button "Encerrar conta" at bounding box center [268, 299] width 143 height 14
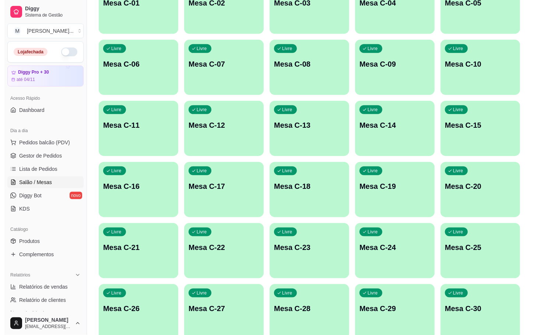
scroll to position [200, 0]
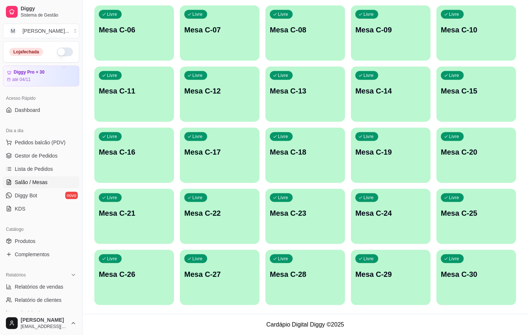
click at [205, 215] on p "Mesa C-22" at bounding box center [219, 213] width 71 height 10
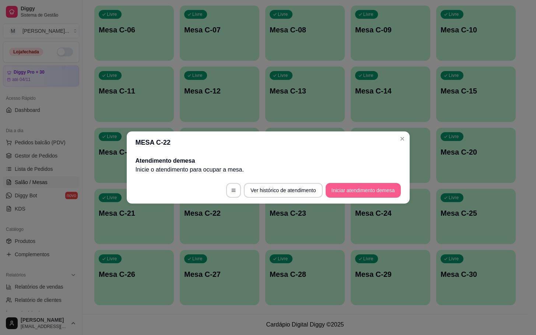
click at [336, 194] on button "Iniciar atendimento de mesa" at bounding box center [363, 190] width 75 height 15
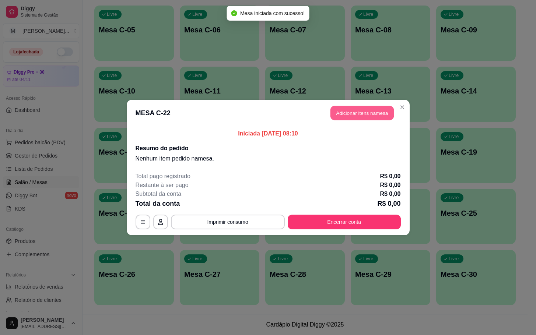
click at [366, 111] on button "Adicionar itens na mesa" at bounding box center [362, 113] width 63 height 14
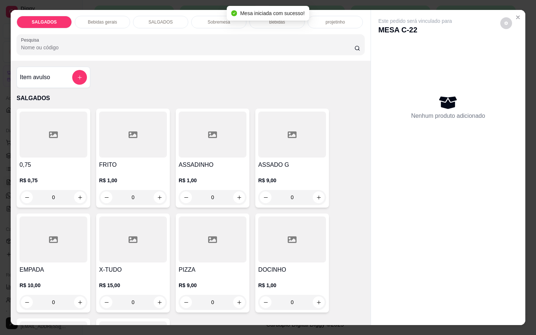
click at [145, 198] on input "0" at bounding box center [132, 197] width 41 height 15
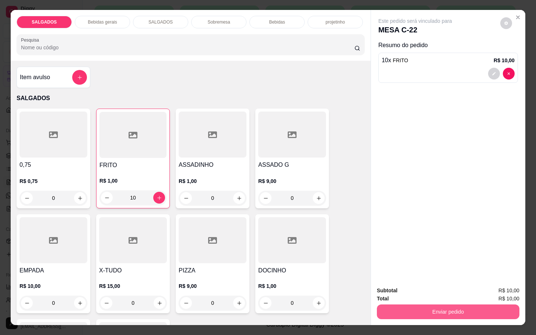
type input "10"
click at [408, 305] on button "Enviar pedido" at bounding box center [448, 312] width 143 height 15
click at [491, 314] on button "Enviar pedido" at bounding box center [448, 312] width 138 height 14
click at [500, 284] on button "Enviar pedido" at bounding box center [499, 290] width 41 height 14
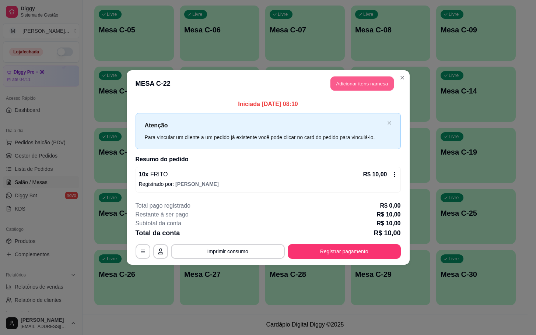
click at [357, 87] on button "Adicionar itens na mesa" at bounding box center [362, 84] width 63 height 14
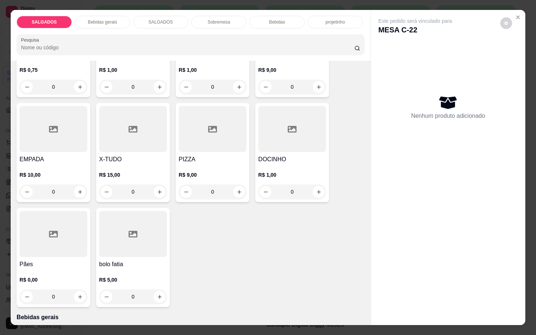
scroll to position [221, 0]
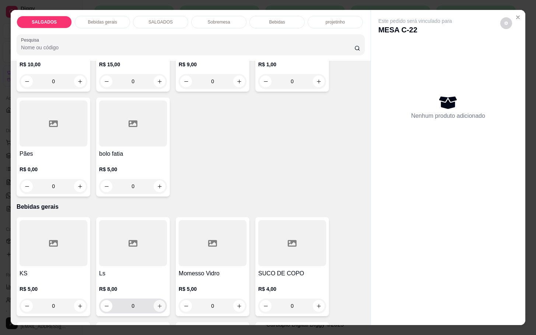
click at [157, 306] on button "increase-product-quantity" at bounding box center [160, 306] width 12 height 12
type input "1"
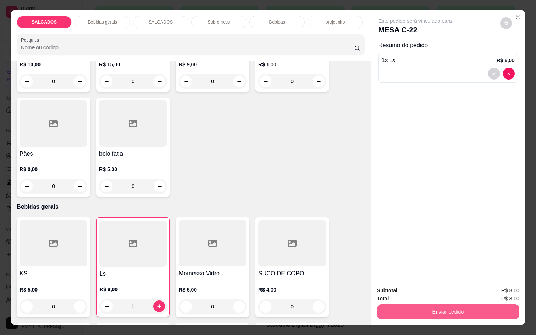
click at [424, 314] on button "Enviar pedido" at bounding box center [448, 312] width 143 height 15
click at [493, 285] on button "Enviar pedido" at bounding box center [499, 290] width 41 height 14
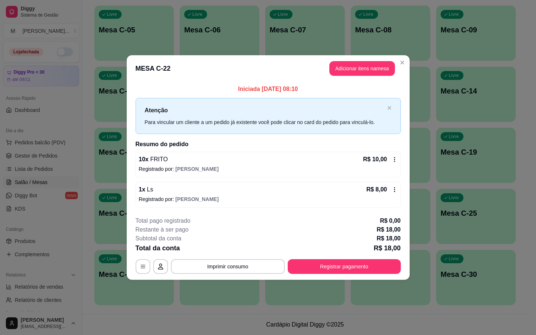
click at [406, 196] on section "**********" at bounding box center [268, 167] width 283 height 224
click at [345, 67] on button "Adicionar itens na mesa" at bounding box center [362, 69] width 63 height 14
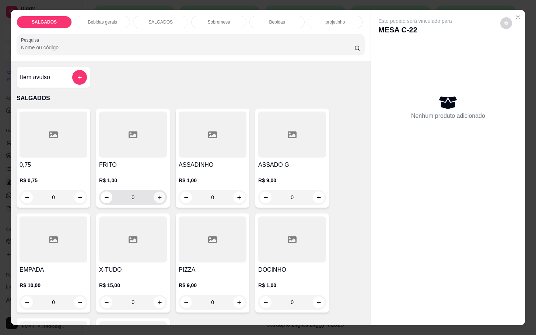
click at [157, 195] on icon "increase-product-quantity" at bounding box center [160, 198] width 6 height 6
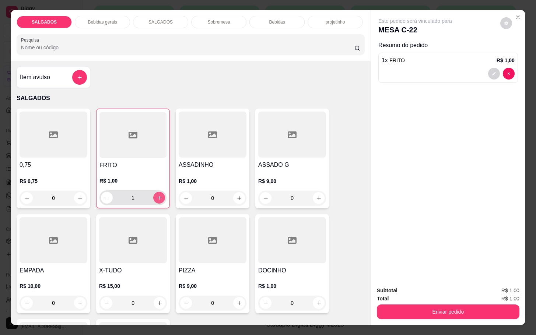
click at [157, 195] on icon "increase-product-quantity" at bounding box center [160, 198] width 6 height 6
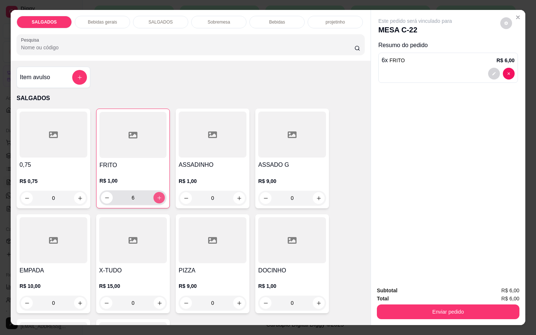
click at [157, 195] on icon "increase-product-quantity" at bounding box center [160, 198] width 6 height 6
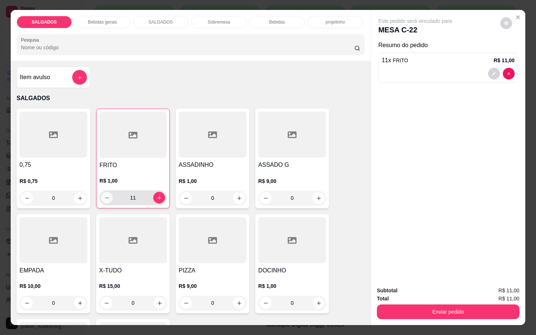
click at [104, 196] on icon "decrease-product-quantity" at bounding box center [107, 198] width 6 height 6
type input "10"
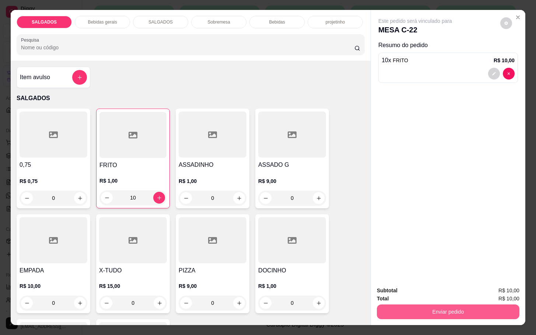
click at [392, 313] on button "Enviar pedido" at bounding box center [448, 312] width 143 height 15
click at [519, 285] on button "Enviar pedido" at bounding box center [499, 290] width 41 height 14
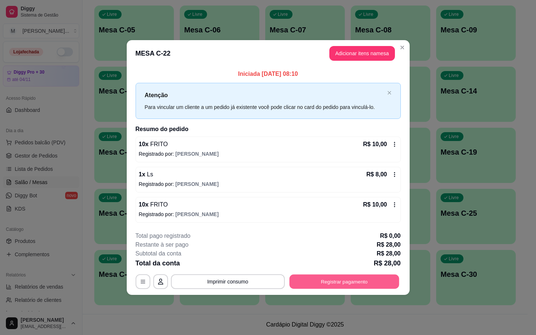
click at [339, 288] on button "Registrar pagamento" at bounding box center [344, 282] width 110 height 14
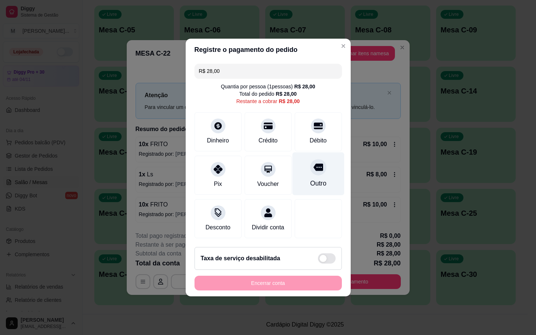
click at [309, 173] on div "Outro" at bounding box center [318, 174] width 52 height 43
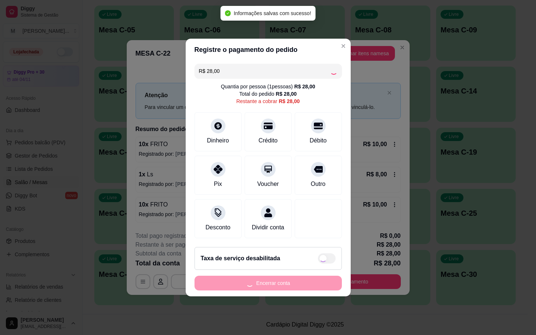
type input "R$ 0,00"
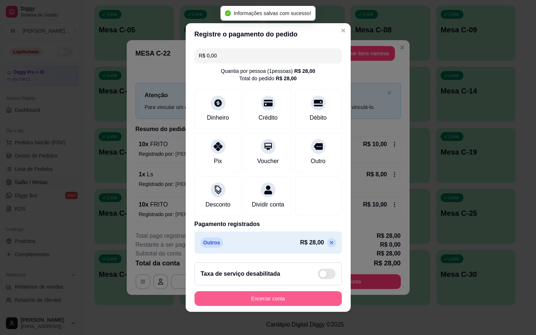
click at [299, 303] on button "Encerrar conta" at bounding box center [268, 299] width 147 height 15
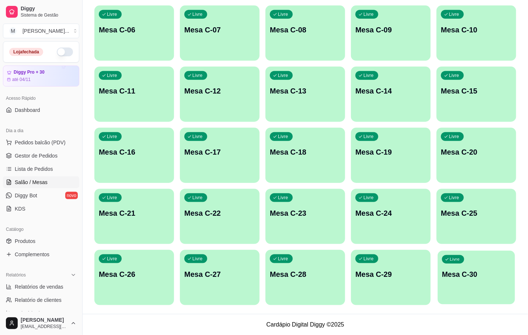
click at [442, 261] on div "Livre Mesa C-30" at bounding box center [475, 273] width 77 height 45
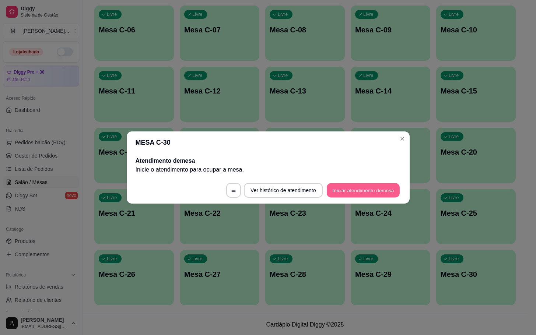
click at [379, 188] on button "Iniciar atendimento de mesa" at bounding box center [363, 191] width 73 height 14
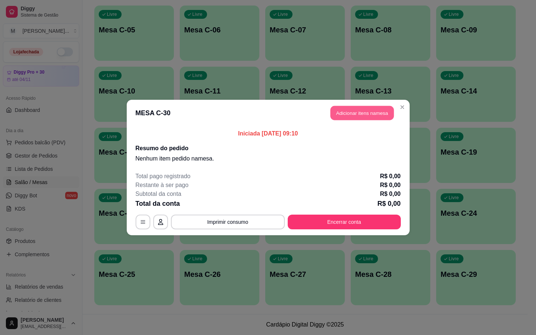
click at [352, 109] on button "Adicionar itens na mesa" at bounding box center [362, 113] width 63 height 14
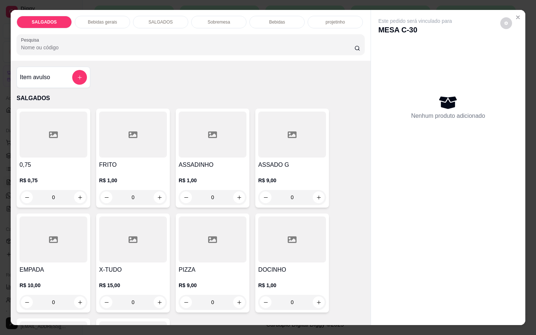
scroll to position [55, 0]
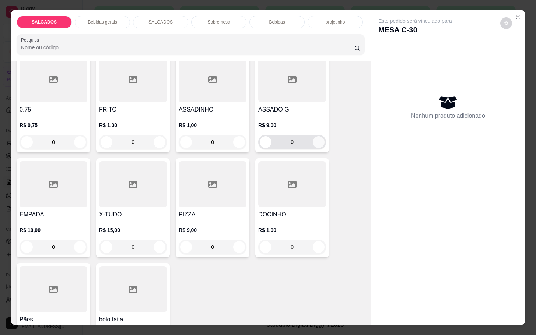
click at [316, 140] on icon "increase-product-quantity" at bounding box center [319, 143] width 6 height 6
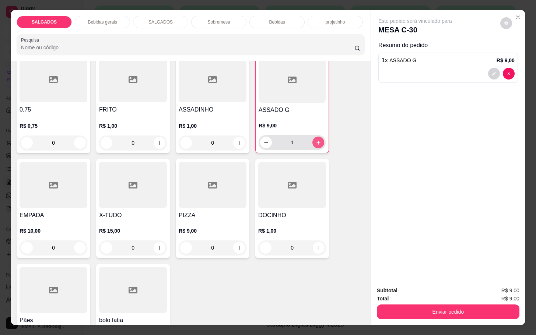
click at [316, 140] on icon "increase-product-quantity" at bounding box center [319, 143] width 6 height 6
type input "3"
click at [156, 143] on button "increase-product-quantity" at bounding box center [160, 143] width 12 height 12
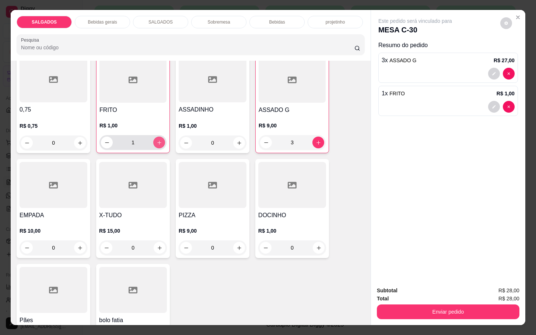
click at [156, 143] on button "increase-product-quantity" at bounding box center [159, 143] width 12 height 12
click at [156, 143] on button "increase-product-quantity" at bounding box center [159, 142] width 11 height 11
type input "4"
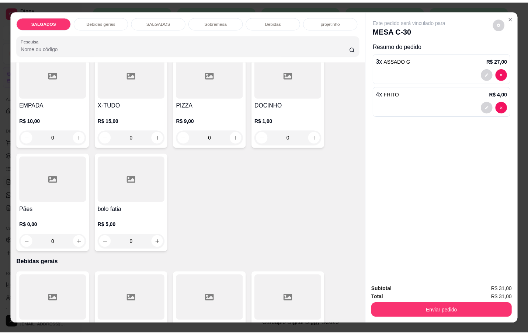
scroll to position [332, 0]
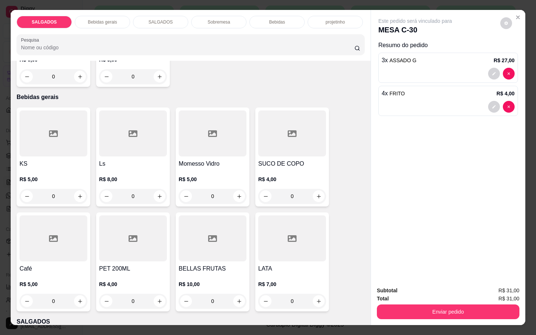
click at [52, 261] on div "Café R$ 5,00 0" at bounding box center [54, 262] width 74 height 99
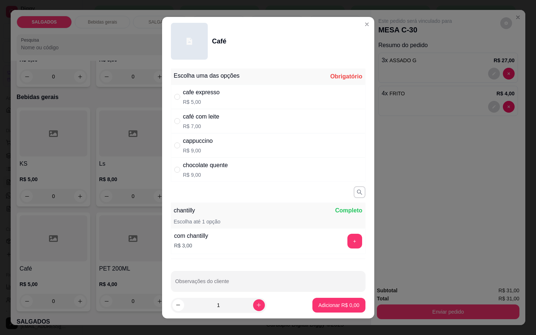
click at [209, 94] on div "cafe expresso" at bounding box center [201, 92] width 37 height 9
radio input "true"
click at [317, 309] on button "Adicionar R$ 5,00" at bounding box center [339, 305] width 53 height 15
type input "1"
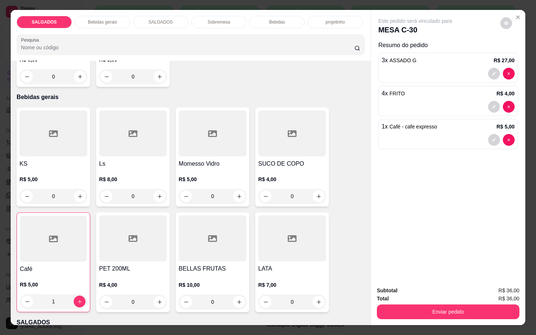
click at [34, 266] on h4 "Café" at bounding box center [53, 269] width 67 height 9
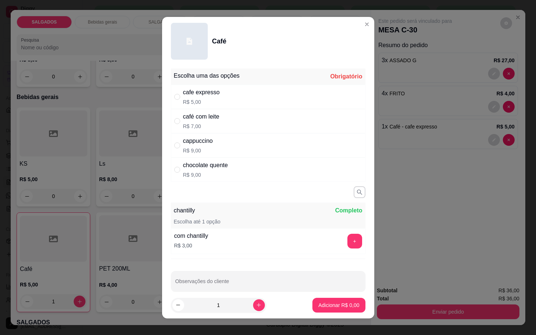
click at [211, 124] on p "R$ 7,00" at bounding box center [201, 126] width 36 height 7
radio input "true"
click at [333, 309] on button "Adicionar R$ 7,00" at bounding box center [339, 305] width 53 height 15
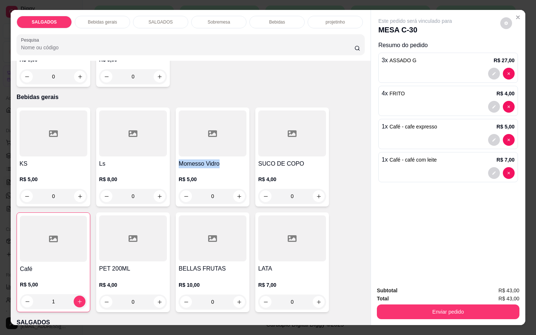
click at [224, 153] on div "Momesso Vidro R$ 5,00 0" at bounding box center [213, 157] width 74 height 99
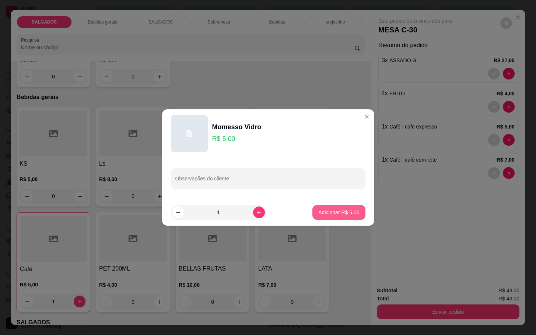
click at [314, 207] on button "Adicionar R$ 5,00" at bounding box center [339, 212] width 53 height 15
type input "1"
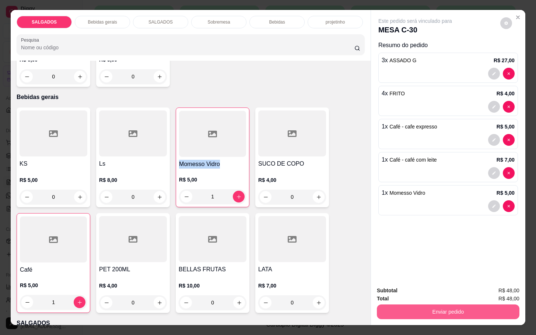
click at [429, 311] on button "Enviar pedido" at bounding box center [448, 312] width 143 height 15
click at [500, 292] on button "Enviar pedido" at bounding box center [499, 290] width 42 height 14
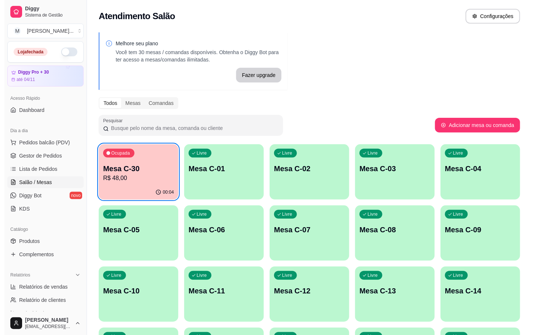
scroll to position [200, 0]
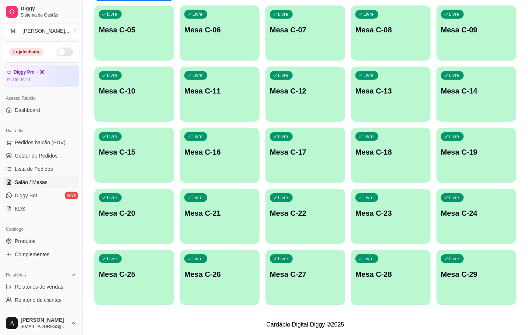
click at [460, 240] on div "button" at bounding box center [476, 240] width 80 height 9
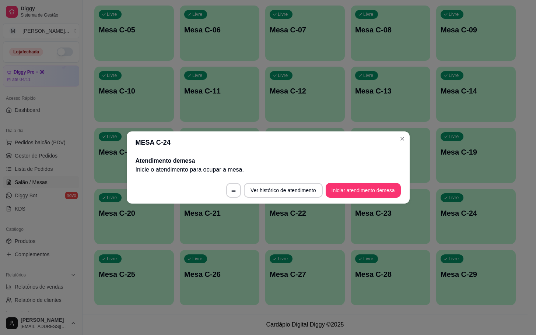
click at [339, 188] on button "Iniciar atendimento de mesa" at bounding box center [363, 190] width 75 height 15
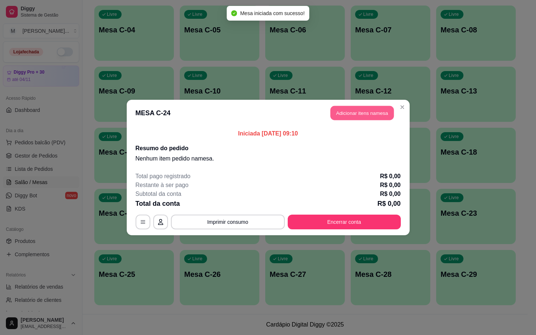
click at [370, 113] on button "Adicionar itens na mesa" at bounding box center [362, 113] width 63 height 14
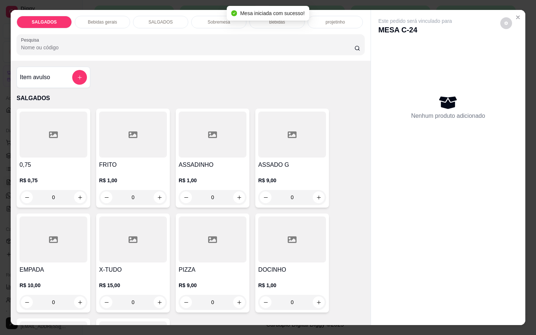
click at [149, 196] on input "0" at bounding box center [132, 197] width 41 height 15
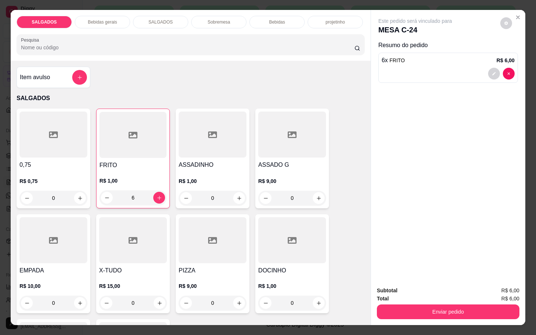
type input "6"
click at [108, 19] on p "Bebidas gerais" at bounding box center [102, 22] width 29 height 6
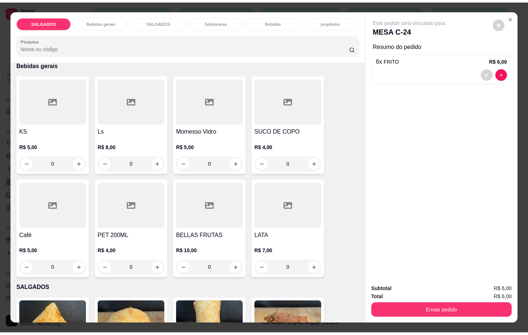
scroll to position [18, 0]
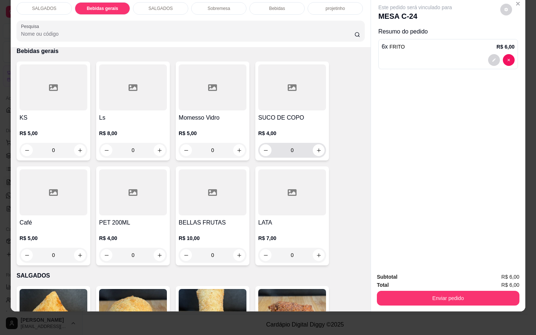
click at [291, 114] on h4 "SUCO DE COPO" at bounding box center [292, 118] width 68 height 9
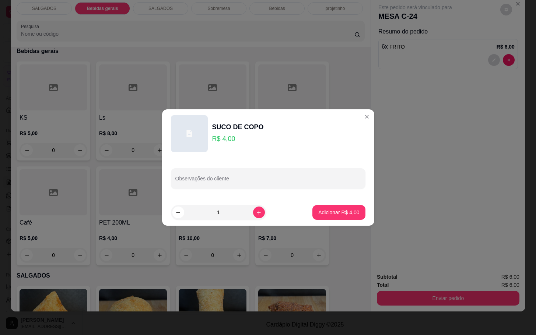
click at [336, 209] on button "Adicionar R$ 4,00" at bounding box center [339, 212] width 53 height 15
type input "1"
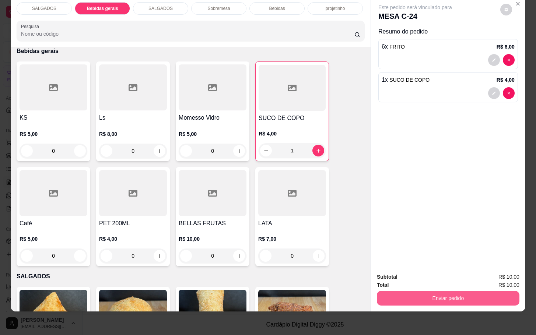
click at [407, 291] on button "Enviar pedido" at bounding box center [448, 298] width 143 height 15
click at [497, 271] on button "Enviar pedido" at bounding box center [499, 272] width 42 height 14
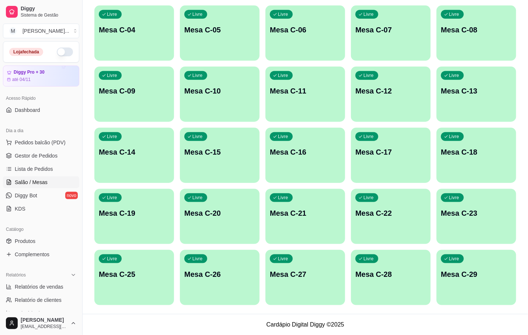
scroll to position [0, 0]
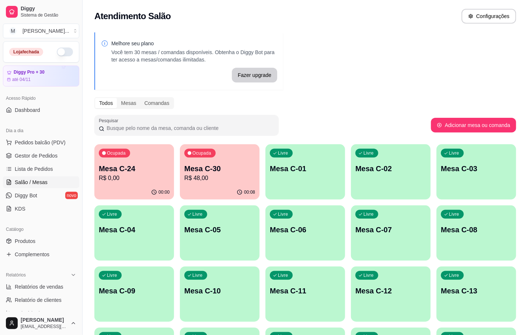
click at [208, 176] on p "R$ 48,00" at bounding box center [219, 178] width 71 height 9
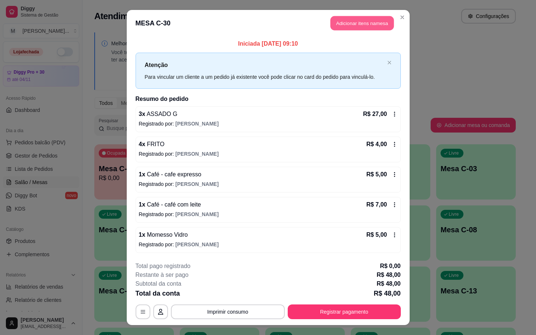
click at [376, 17] on button "Adicionar itens na mesa" at bounding box center [362, 23] width 63 height 14
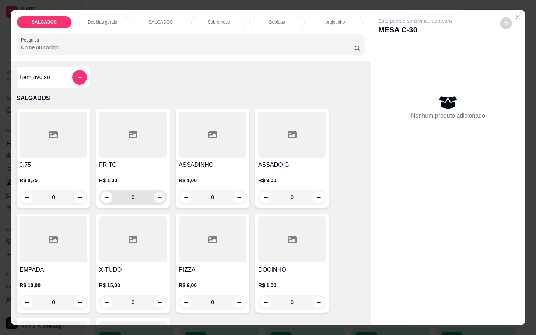
click at [157, 195] on icon "increase-product-quantity" at bounding box center [160, 198] width 6 height 6
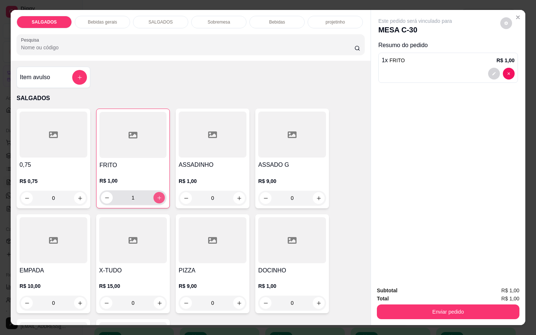
click at [157, 195] on icon "increase-product-quantity" at bounding box center [160, 198] width 6 height 6
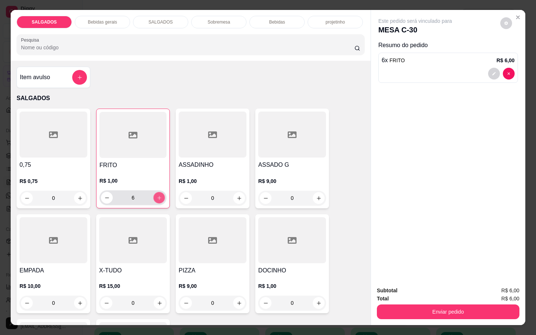
click at [157, 195] on icon "increase-product-quantity" at bounding box center [160, 198] width 6 height 6
type input "10"
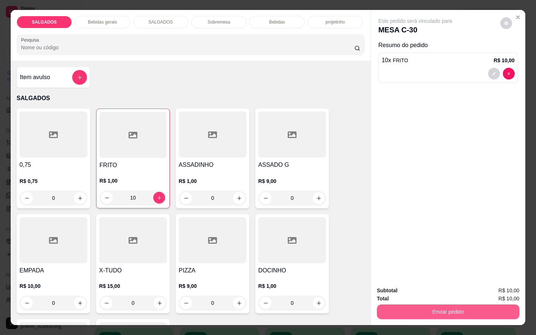
click at [452, 310] on button "Enviar pedido" at bounding box center [448, 312] width 143 height 15
click at [496, 284] on button "Enviar pedido" at bounding box center [499, 290] width 42 height 14
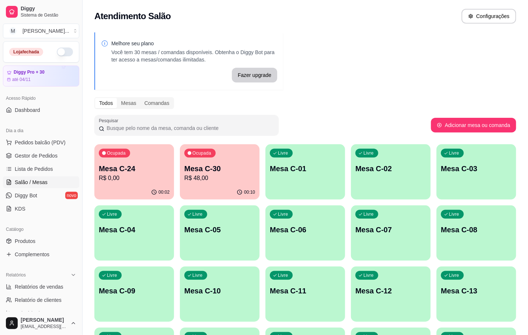
click at [134, 170] on p "Mesa C-24" at bounding box center [134, 169] width 71 height 10
click at [197, 164] on p "Mesa C-30" at bounding box center [219, 169] width 71 height 10
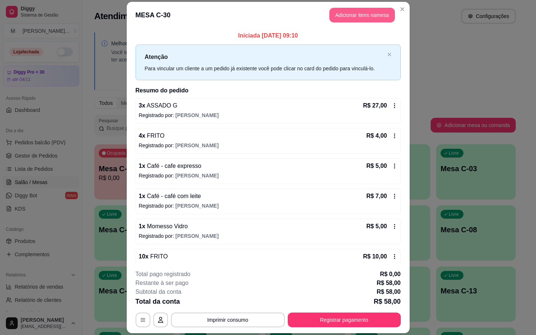
click at [358, 15] on button "Adicionar itens na mesa" at bounding box center [362, 15] width 66 height 15
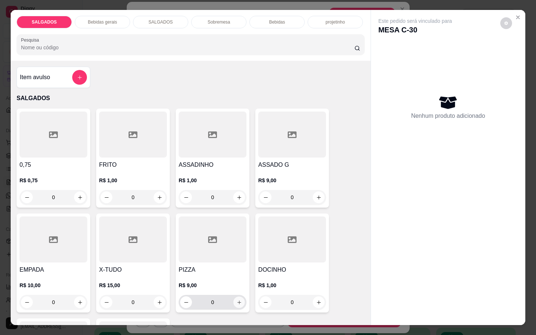
click at [237, 300] on icon "increase-product-quantity" at bounding box center [240, 303] width 6 height 6
type input "1"
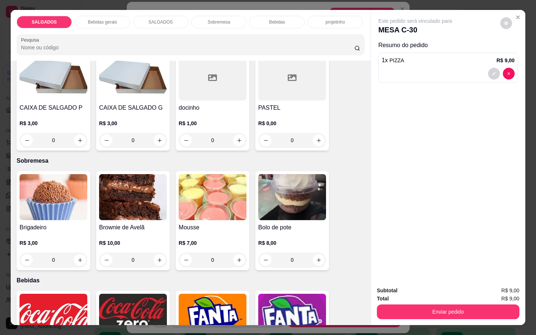
scroll to position [1106, 0]
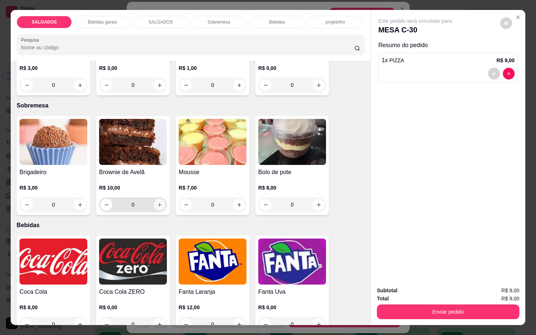
click at [159, 199] on button "increase-product-quantity" at bounding box center [159, 204] width 11 height 11
type input "1"
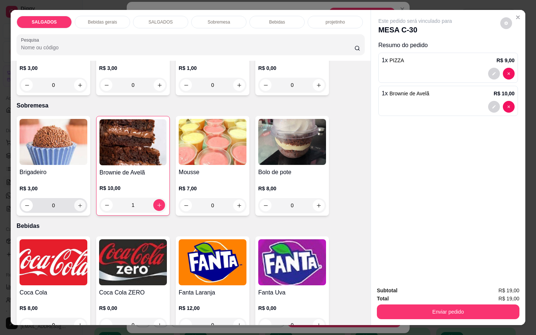
click at [80, 204] on button "increase-product-quantity" at bounding box center [79, 205] width 11 height 11
type input "1"
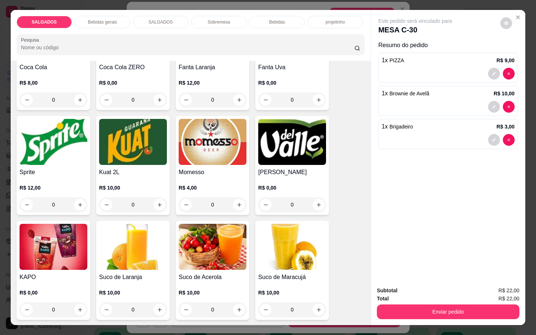
scroll to position [1276, 0]
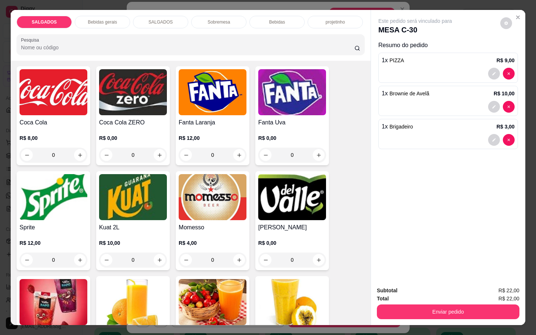
click at [207, 202] on img at bounding box center [213, 197] width 68 height 46
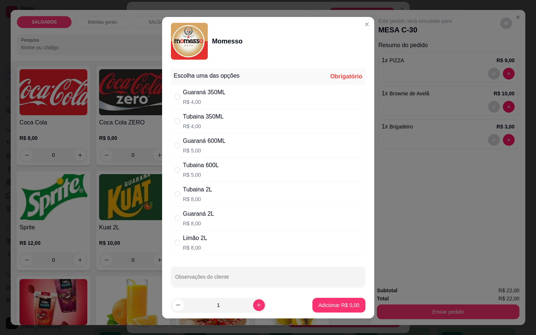
click at [226, 163] on div "Tubaina 600L R$ 5,00" at bounding box center [268, 170] width 195 height 24
radio input "true"
click at [218, 146] on div "Guaraná 600ML R$ 5,00" at bounding box center [204, 146] width 43 height 18
radio input "true"
radio input "false"
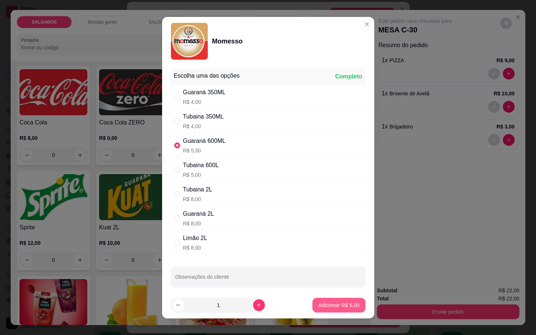
click at [318, 306] on p "Adicionar R$ 5,00" at bounding box center [338, 305] width 41 height 7
type input "1"
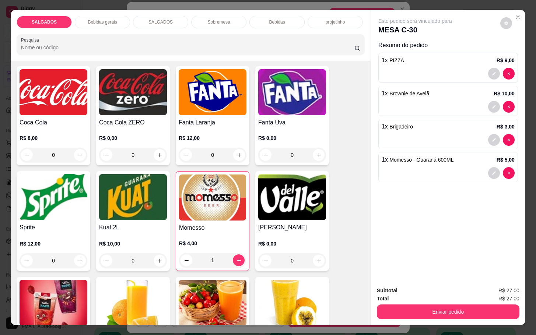
drag, startPoint x: 416, startPoint y: 317, endPoint x: 416, endPoint y: 310, distance: 7.4
click at [416, 315] on div "Subtotal R$ 27,00 Total R$ 27,00 Enviar pedido" at bounding box center [448, 303] width 154 height 45
click at [416, 310] on button "Enviar pedido" at bounding box center [448, 312] width 143 height 15
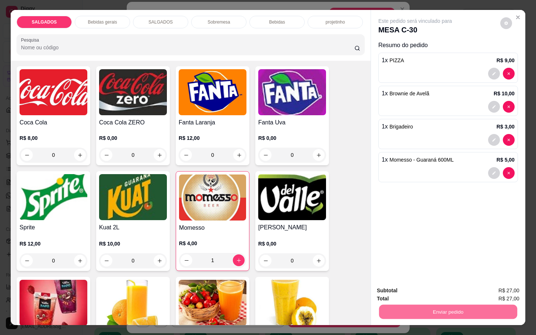
click at [487, 291] on button "Enviar pedido" at bounding box center [499, 290] width 41 height 14
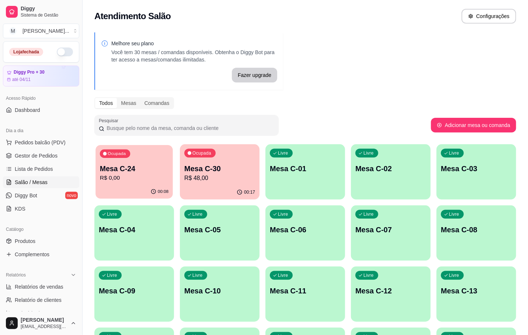
click at [150, 165] on p "Mesa C-24" at bounding box center [134, 169] width 69 height 10
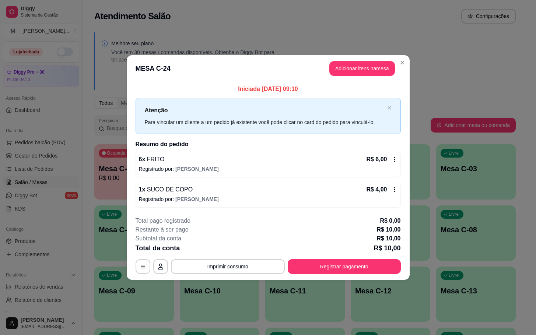
drag, startPoint x: 322, startPoint y: 244, endPoint x: 324, endPoint y: 257, distance: 12.8
click at [324, 252] on div "Total da conta R$ 10,00" at bounding box center [268, 248] width 265 height 10
click at [320, 262] on div "**********" at bounding box center [268, 245] width 265 height 57
click at [319, 265] on button "Registrar pagamento" at bounding box center [344, 266] width 113 height 15
click at [348, 70] on button "Adicionar itens na mesa" at bounding box center [362, 69] width 63 height 14
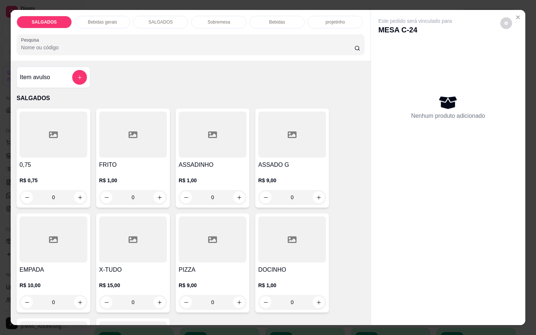
click at [287, 250] on div at bounding box center [292, 240] width 68 height 46
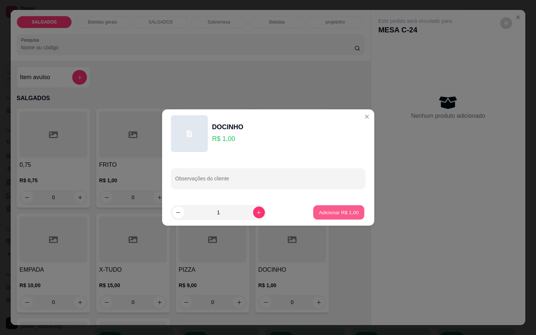
click at [341, 216] on button "Adicionar R$ 1,00" at bounding box center [338, 213] width 51 height 14
type input "1"
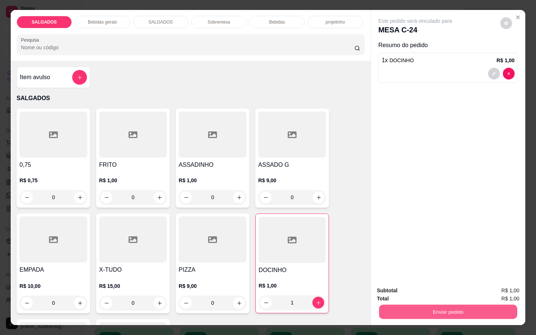
click at [450, 305] on button "Enviar pedido" at bounding box center [448, 312] width 138 height 14
click at [487, 288] on button "Enviar pedido" at bounding box center [499, 290] width 41 height 14
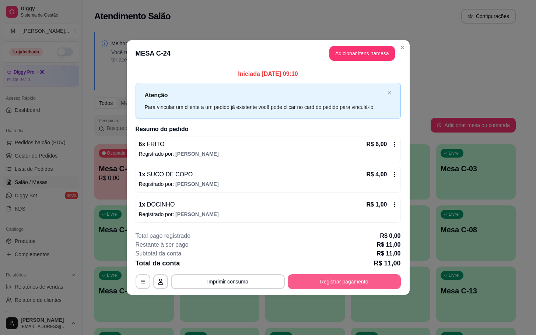
click at [338, 282] on button "Registrar pagamento" at bounding box center [344, 282] width 113 height 15
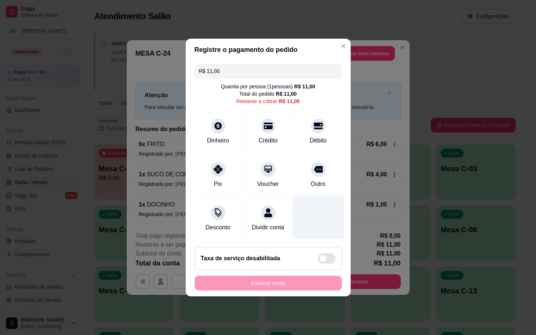
drag, startPoint x: 318, startPoint y: 175, endPoint x: 315, endPoint y: 230, distance: 55.0
click at [317, 180] on div "Outro" at bounding box center [318, 184] width 15 height 9
type input "R$ 0,00"
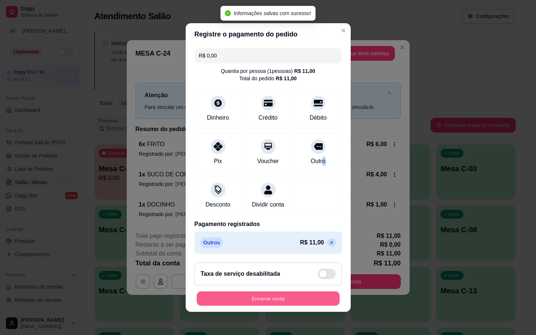
click at [281, 303] on button "Encerrar conta" at bounding box center [268, 299] width 143 height 14
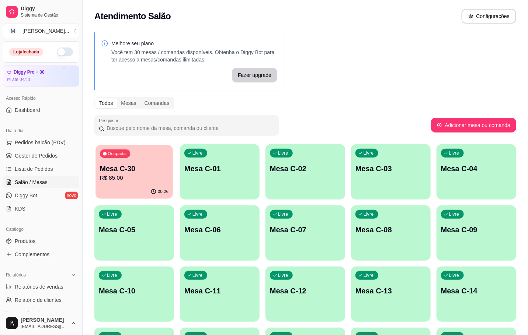
click at [101, 160] on div "Ocupada Mesa C-30 R$ 85,00" at bounding box center [133, 165] width 77 height 40
click at [157, 174] on p "R$ 85,00" at bounding box center [134, 178] width 71 height 9
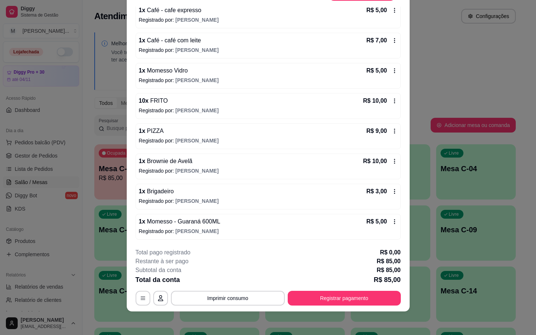
scroll to position [0, 0]
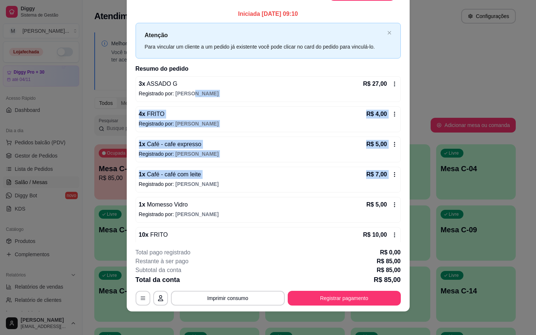
drag, startPoint x: 386, startPoint y: 167, endPoint x: 344, endPoint y: 94, distance: 84.0
click at [344, 94] on div "3 x ASSADO G R$ 27,00 Registrado por: [PERSON_NAME] 4 x FRITO R$ 4,00 Registrad…" at bounding box center [268, 225] width 265 height 298
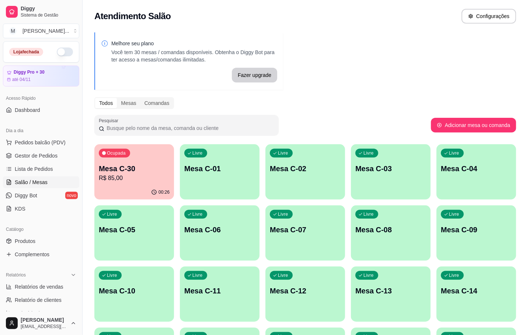
click at [119, 175] on p "R$ 85,00" at bounding box center [134, 178] width 71 height 9
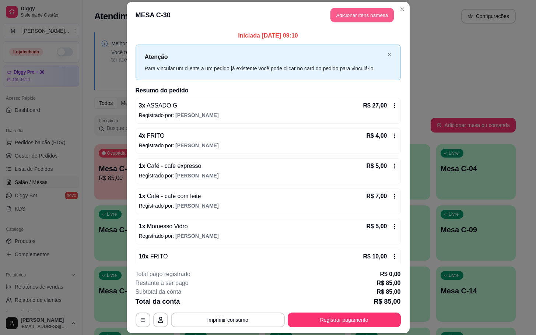
click at [346, 15] on button "Adicionar itens na mesa" at bounding box center [362, 15] width 63 height 14
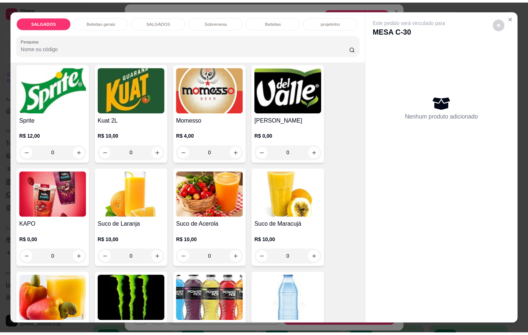
scroll to position [1437, 0]
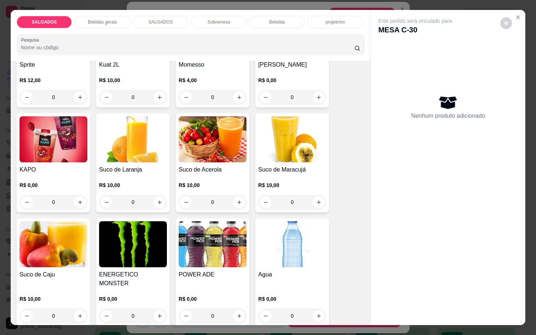
click at [275, 248] on img at bounding box center [292, 245] width 68 height 46
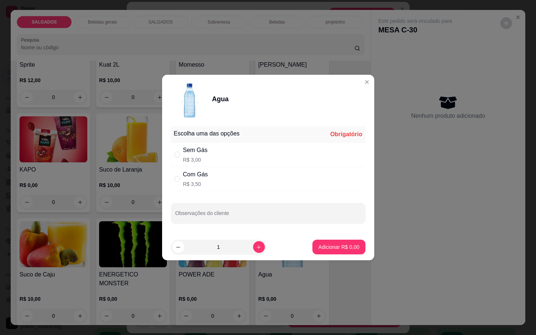
click at [216, 153] on div "Sem Gás R$ 3,00" at bounding box center [268, 155] width 195 height 24
radio input "true"
click at [253, 244] on button "increase-product-quantity" at bounding box center [258, 246] width 11 height 11
type input "2"
click at [325, 247] on p "Adicionar R$ 6,00" at bounding box center [338, 247] width 41 height 7
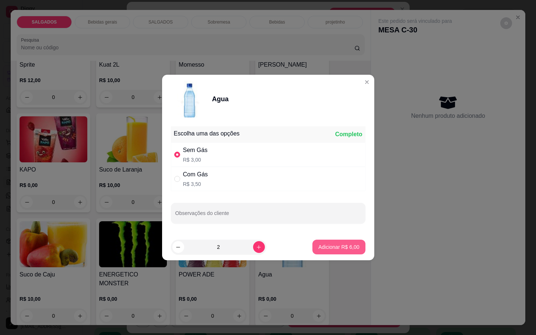
type input "2"
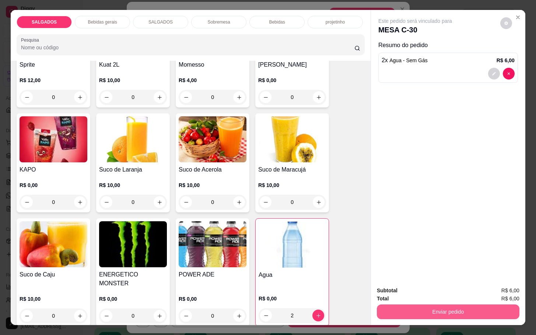
click at [408, 306] on button "Enviar pedido" at bounding box center [448, 312] width 143 height 15
click at [506, 289] on button "Enviar pedido" at bounding box center [499, 290] width 41 height 14
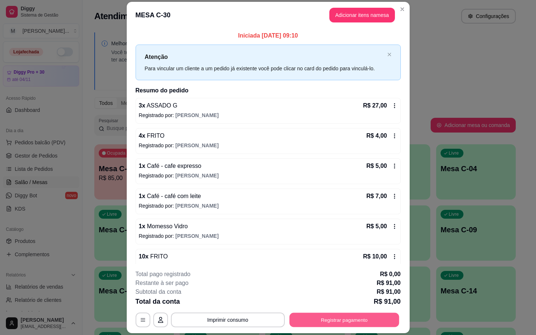
click at [359, 320] on button "Registrar pagamento" at bounding box center [344, 320] width 110 height 14
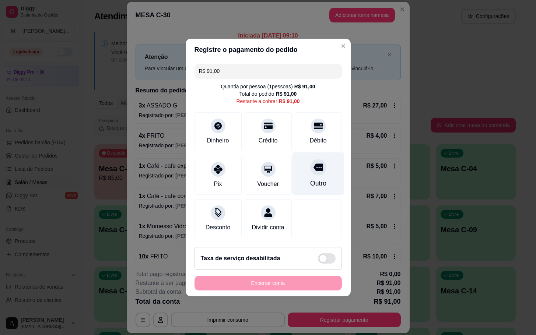
click at [310, 181] on div "Outro" at bounding box center [318, 184] width 16 height 10
type input "R$ 0,00"
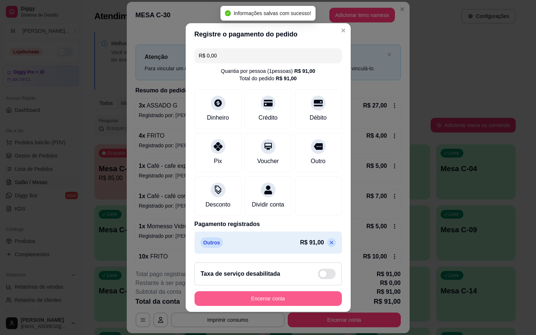
click at [285, 299] on button "Encerrar conta" at bounding box center [268, 299] width 147 height 15
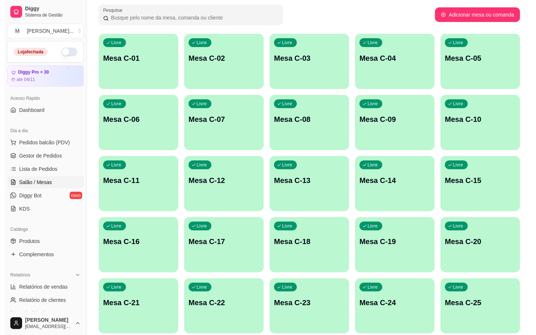
scroll to position [166, 0]
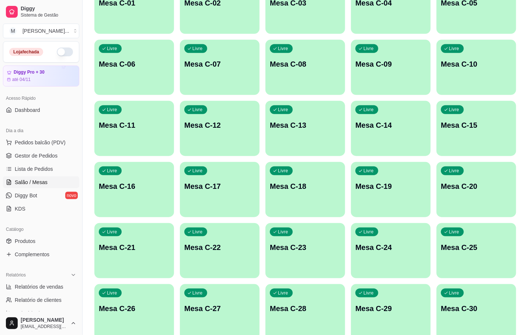
click at [391, 249] on p "Mesa C-24" at bounding box center [390, 248] width 71 height 10
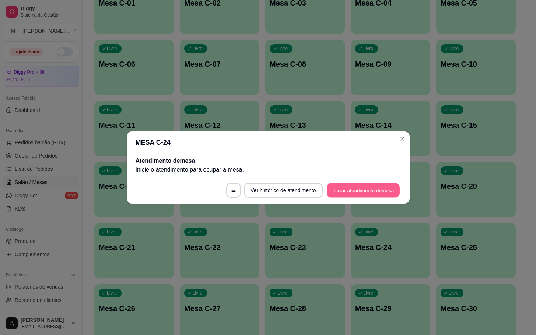
click at [362, 187] on button "Iniciar atendimento de mesa" at bounding box center [363, 191] width 73 height 14
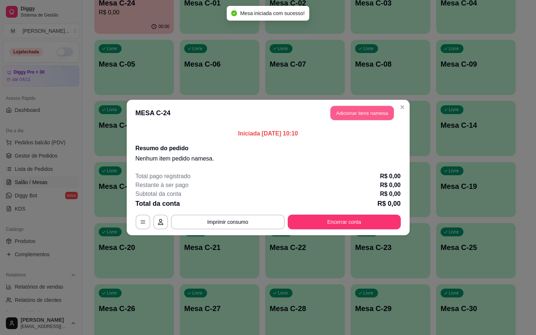
click at [339, 118] on button "Adicionar itens na mesa" at bounding box center [362, 113] width 63 height 14
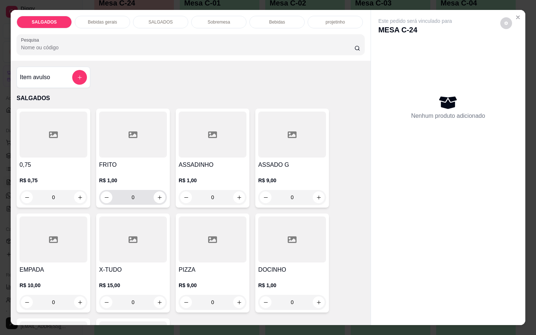
click at [136, 191] on input "0" at bounding box center [132, 197] width 41 height 15
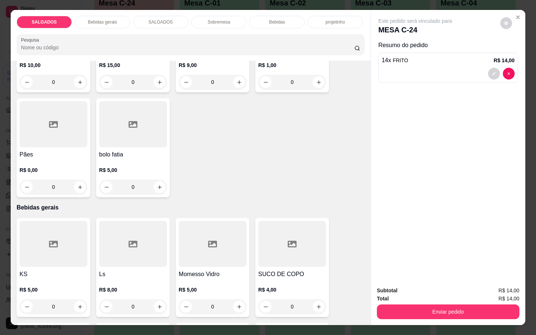
scroll to position [276, 0]
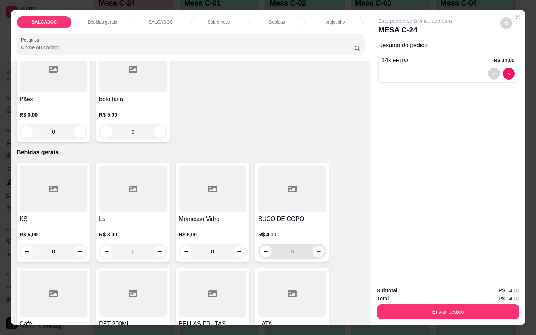
type input "14"
click at [316, 249] on icon "increase-product-quantity" at bounding box center [319, 252] width 6 height 6
type input "1"
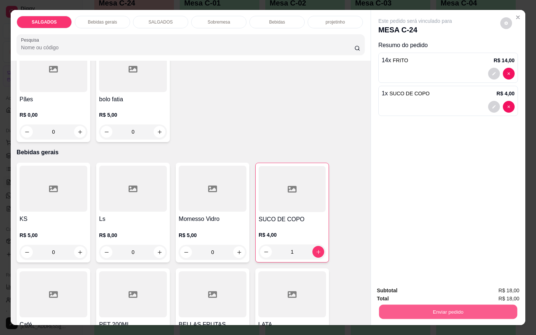
click at [482, 305] on button "Enviar pedido" at bounding box center [448, 312] width 138 height 14
click at [501, 289] on button "Enviar pedido" at bounding box center [499, 290] width 41 height 14
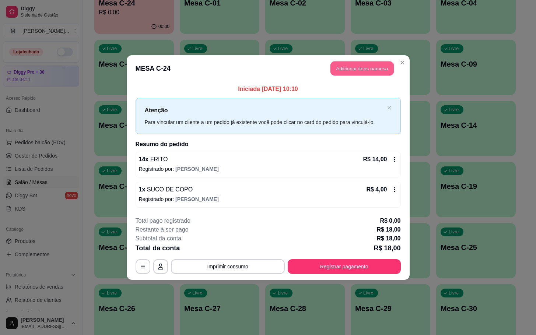
click at [370, 67] on button "Adicionar itens na mesa" at bounding box center [362, 69] width 63 height 14
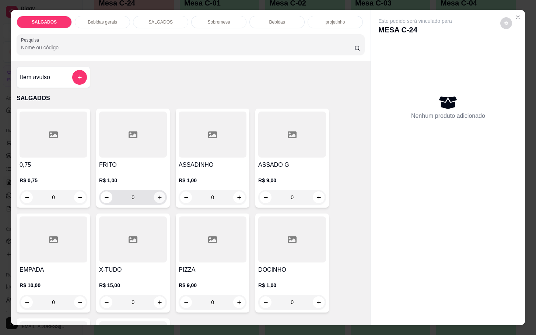
click at [157, 195] on icon "increase-product-quantity" at bounding box center [160, 198] width 6 height 6
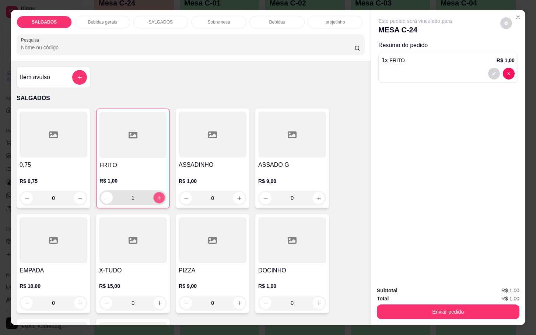
click at [157, 195] on icon "increase-product-quantity" at bounding box center [160, 198] width 6 height 6
type input "4"
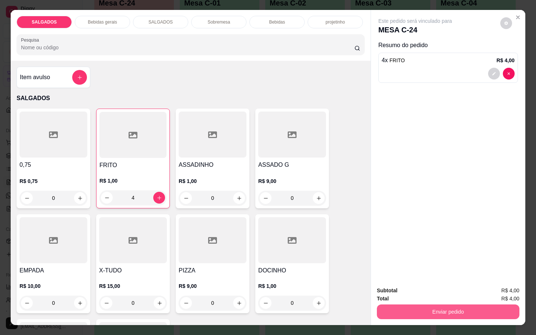
click at [474, 308] on button "Enviar pedido" at bounding box center [448, 312] width 143 height 15
click at [490, 289] on button "Enviar pedido" at bounding box center [499, 290] width 42 height 14
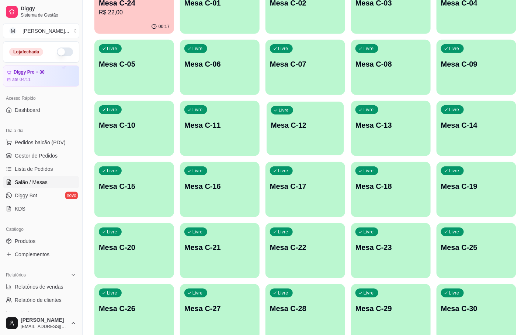
click at [295, 145] on div "Livre Mesa C-12" at bounding box center [304, 124] width 77 height 45
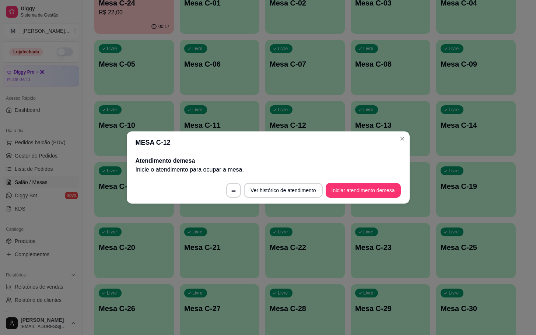
click at [384, 192] on button "Iniciar atendimento de mesa" at bounding box center [363, 190] width 75 height 15
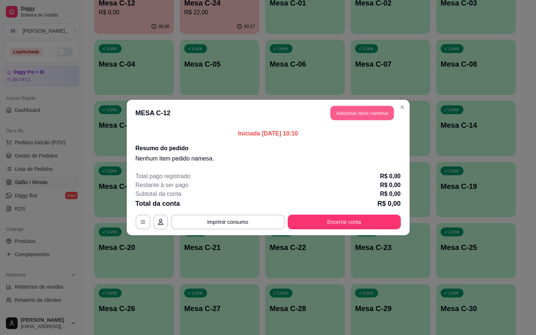
click at [351, 112] on button "Adicionar itens na mesa" at bounding box center [362, 113] width 63 height 14
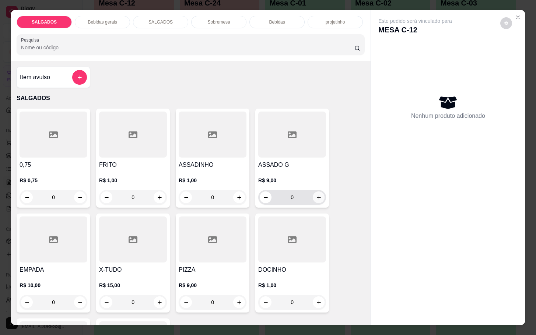
click at [317, 192] on button "increase-product-quantity" at bounding box center [319, 198] width 12 height 12
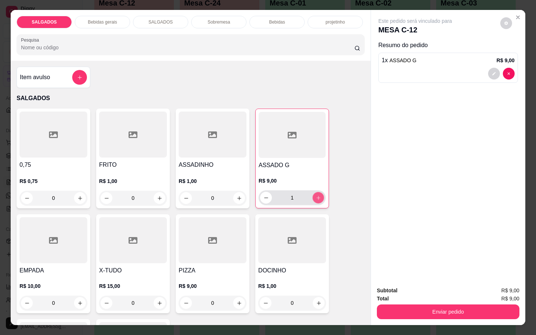
click at [317, 192] on button "increase-product-quantity" at bounding box center [318, 197] width 11 height 11
click at [317, 192] on button "increase-product-quantity" at bounding box center [319, 198] width 12 height 12
click at [264, 195] on icon "decrease-product-quantity" at bounding box center [267, 198] width 6 height 6
type input "3"
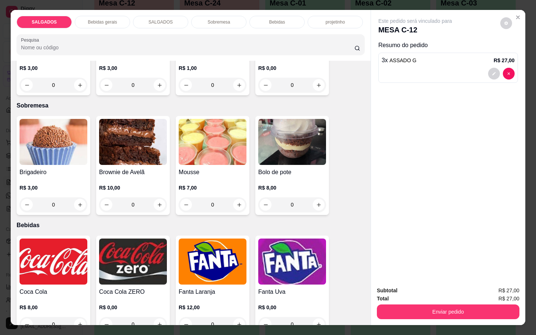
scroll to position [1216, 0]
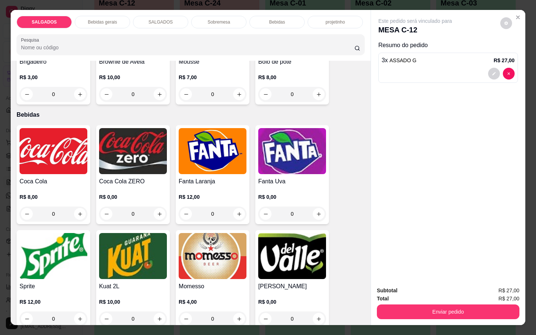
click at [211, 167] on img at bounding box center [213, 151] width 68 height 46
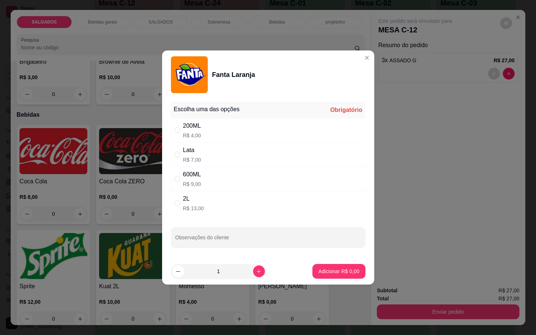
click at [206, 176] on div "600ML R$ 9,00" at bounding box center [268, 179] width 195 height 24
radio input "true"
click at [320, 267] on button "Adicionar R$ 9,00" at bounding box center [339, 271] width 53 height 15
type input "1"
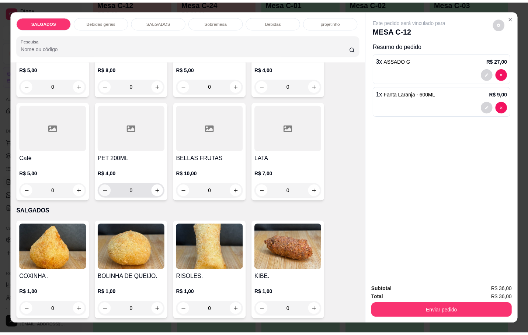
scroll to position [332, 0]
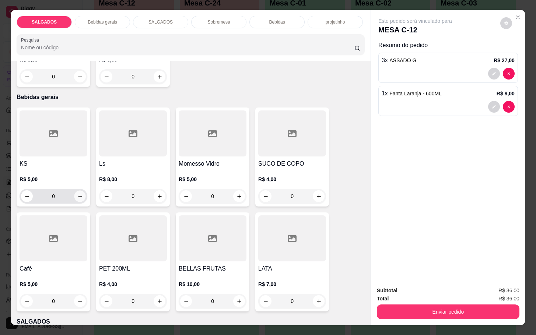
click at [77, 194] on icon "increase-product-quantity" at bounding box center [80, 197] width 6 height 6
type input "1"
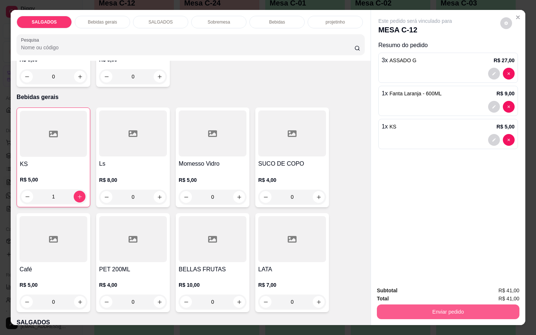
click at [400, 305] on button "Enviar pedido" at bounding box center [448, 312] width 143 height 15
click at [505, 286] on button "Enviar pedido" at bounding box center [499, 290] width 41 height 14
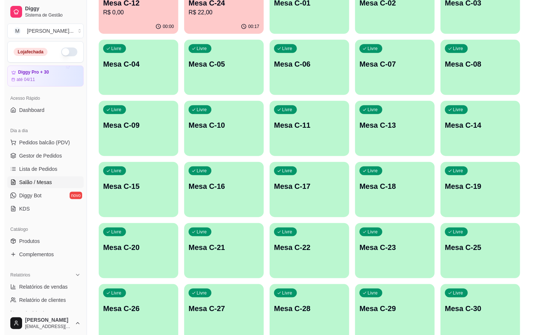
scroll to position [55, 0]
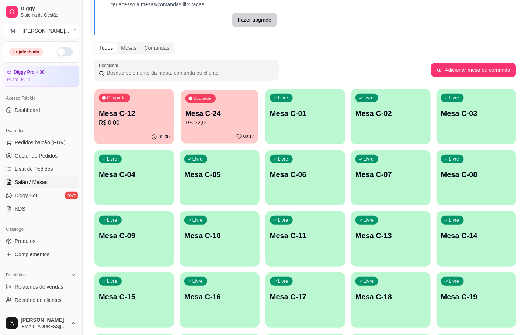
click at [203, 125] on p "R$ 22,00" at bounding box center [219, 123] width 69 height 8
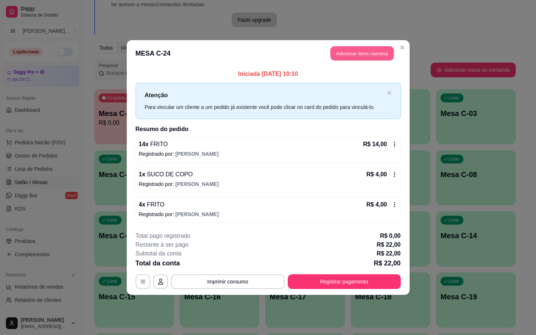
click at [353, 57] on button "Adicionar itens na mesa" at bounding box center [362, 53] width 63 height 14
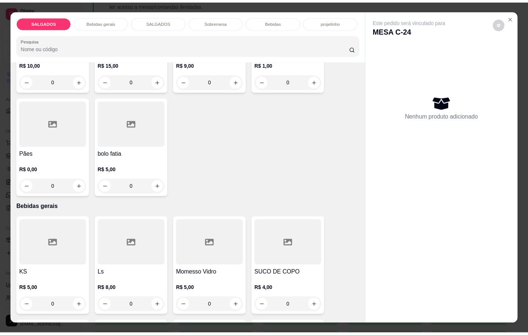
scroll to position [332, 0]
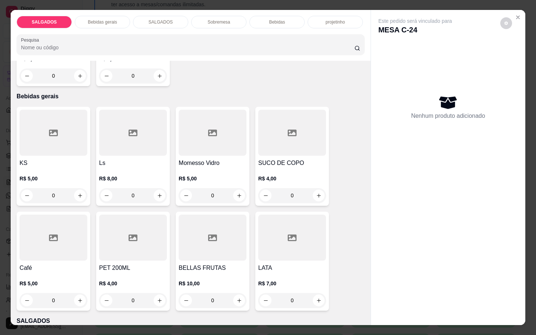
click at [17, 286] on div "Café R$ 5,00 0" at bounding box center [54, 261] width 74 height 99
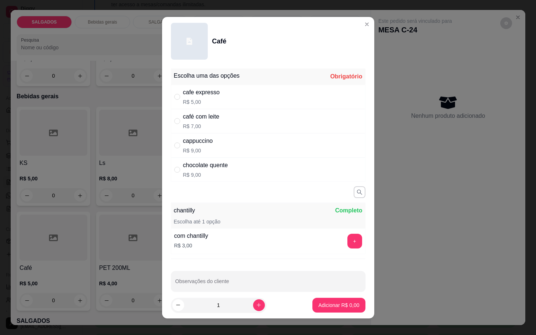
click at [226, 99] on div "cafe expresso R$ 5,00" at bounding box center [268, 97] width 195 height 24
radio input "true"
click at [256, 303] on icon "increase-product-quantity" at bounding box center [259, 306] width 6 height 6
type input "2"
click at [327, 306] on p "Adicionar R$ 10,00" at bounding box center [337, 305] width 44 height 7
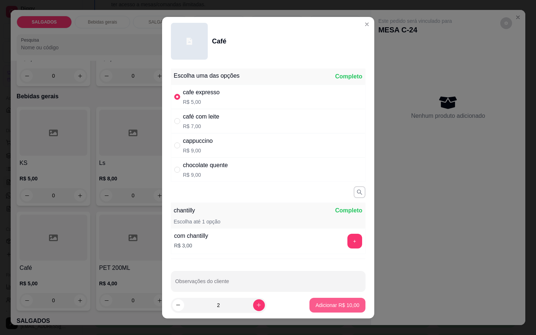
type input "2"
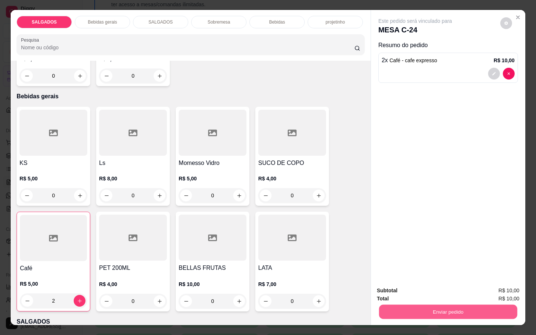
click at [457, 305] on button "Enviar pedido" at bounding box center [448, 312] width 138 height 14
click at [488, 289] on button "Enviar pedido" at bounding box center [499, 290] width 42 height 14
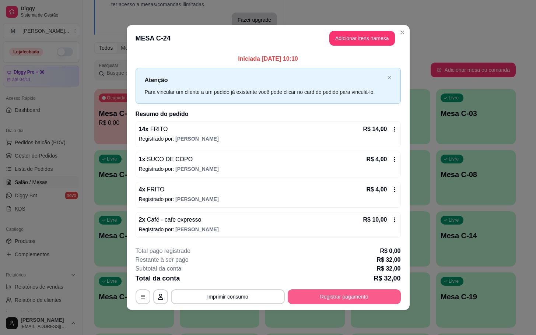
click at [381, 297] on button "Registrar pagamento" at bounding box center [344, 297] width 113 height 15
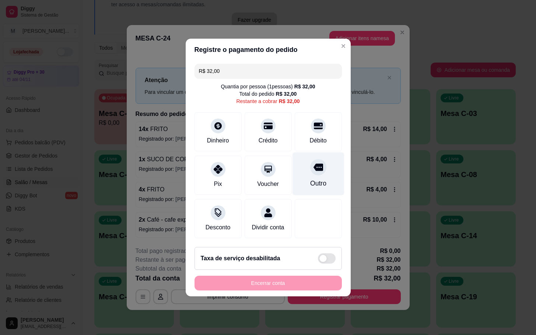
click at [296, 176] on div "Outro" at bounding box center [318, 174] width 52 height 43
type input "R$ 0,00"
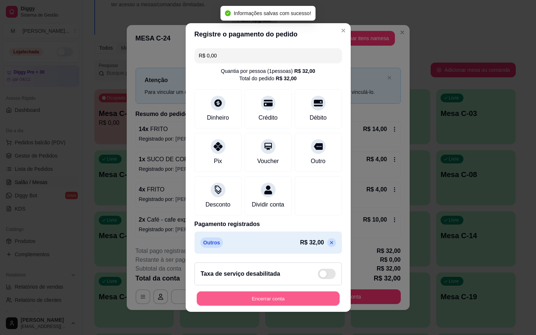
click at [292, 302] on button "Encerrar conta" at bounding box center [268, 299] width 143 height 14
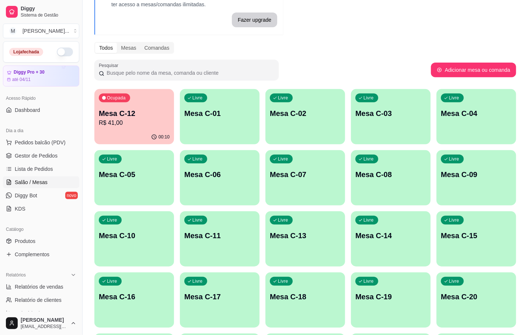
click at [137, 119] on p "R$ 41,00" at bounding box center [134, 123] width 71 height 9
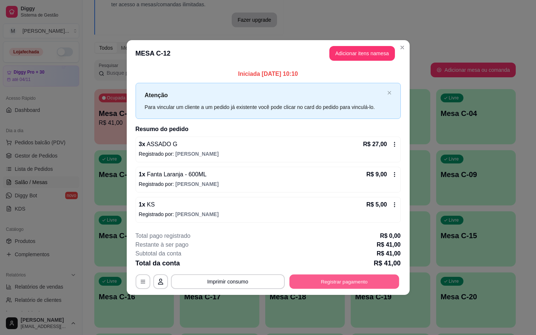
click at [380, 283] on button "Registrar pagamento" at bounding box center [344, 282] width 110 height 14
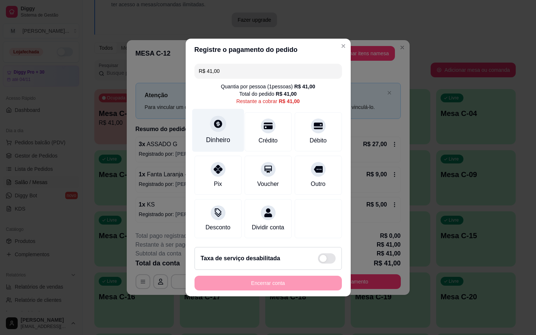
click at [219, 123] on icon at bounding box center [218, 124] width 10 height 10
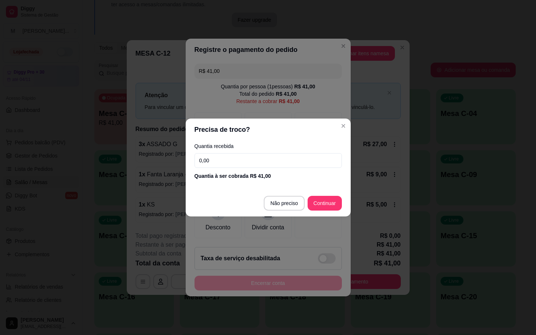
drag, startPoint x: 259, startPoint y: 150, endPoint x: 259, endPoint y: 158, distance: 8.1
click at [259, 156] on div "Quantia recebida 0,00 Quantia à ser cobrada R$ 41,00" at bounding box center [268, 162] width 165 height 42
click at [259, 158] on input "0,00" at bounding box center [268, 160] width 147 height 15
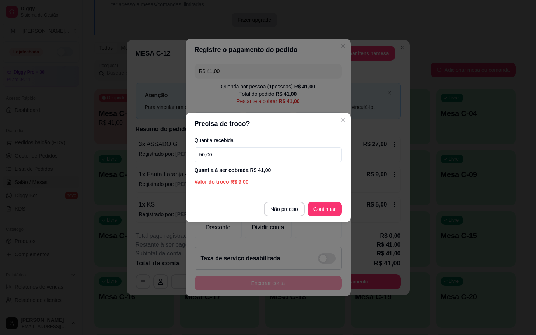
type input "50,00"
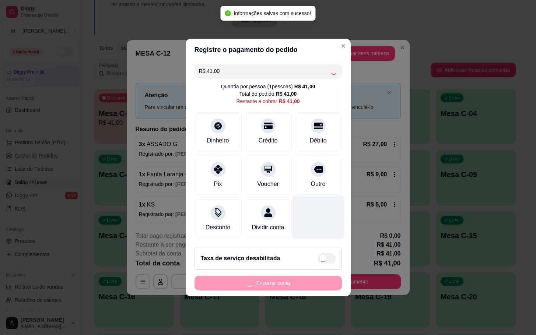
type input "R$ 0,00"
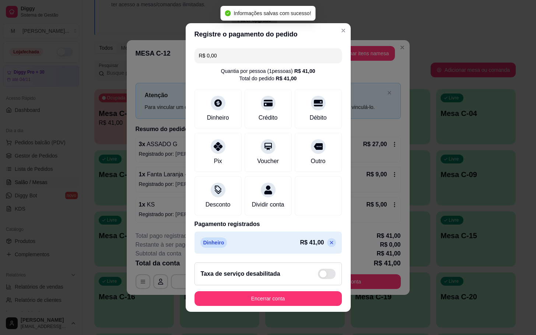
drag, startPoint x: 289, startPoint y: 315, endPoint x: 286, endPoint y: 302, distance: 14.0
click at [286, 310] on footer "Taxa de serviço desabilitada Encerrar conta" at bounding box center [268, 284] width 165 height 55
click at [285, 299] on button "Encerrar conta" at bounding box center [268, 299] width 143 height 14
